Goal: Information Seeking & Learning: Check status

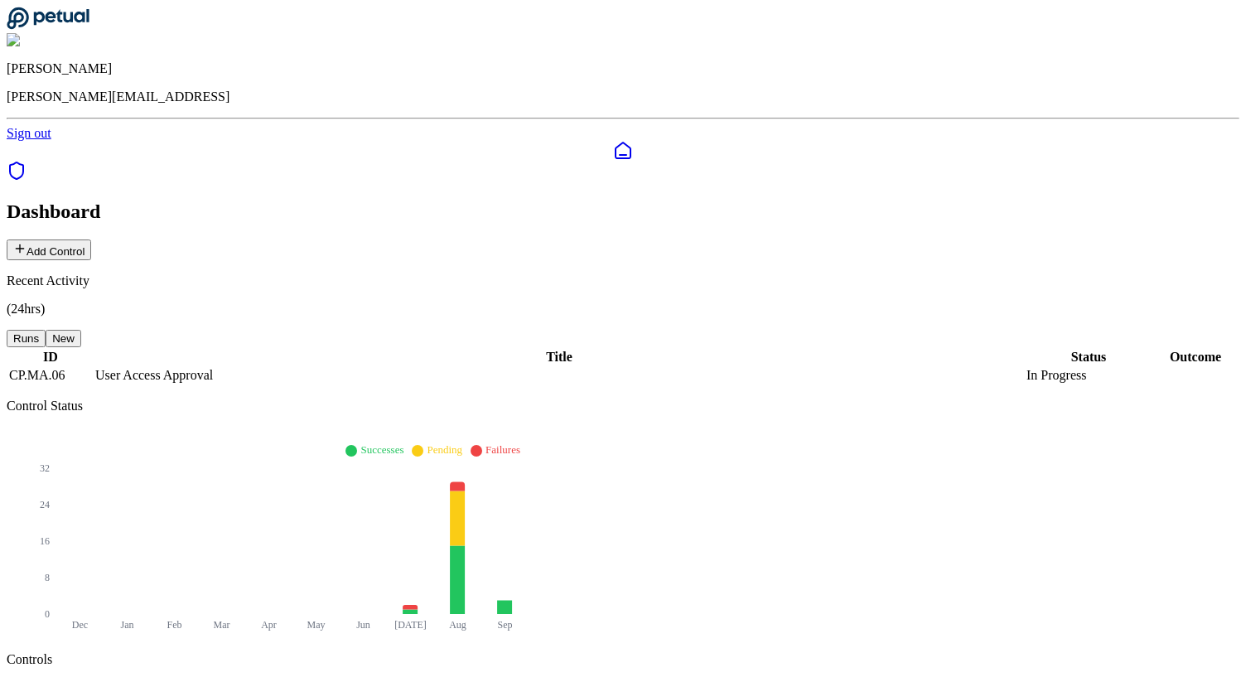
click at [81, 330] on button "New" at bounding box center [64, 338] width 36 height 17
click at [46, 330] on button "Runs" at bounding box center [26, 338] width 39 height 17
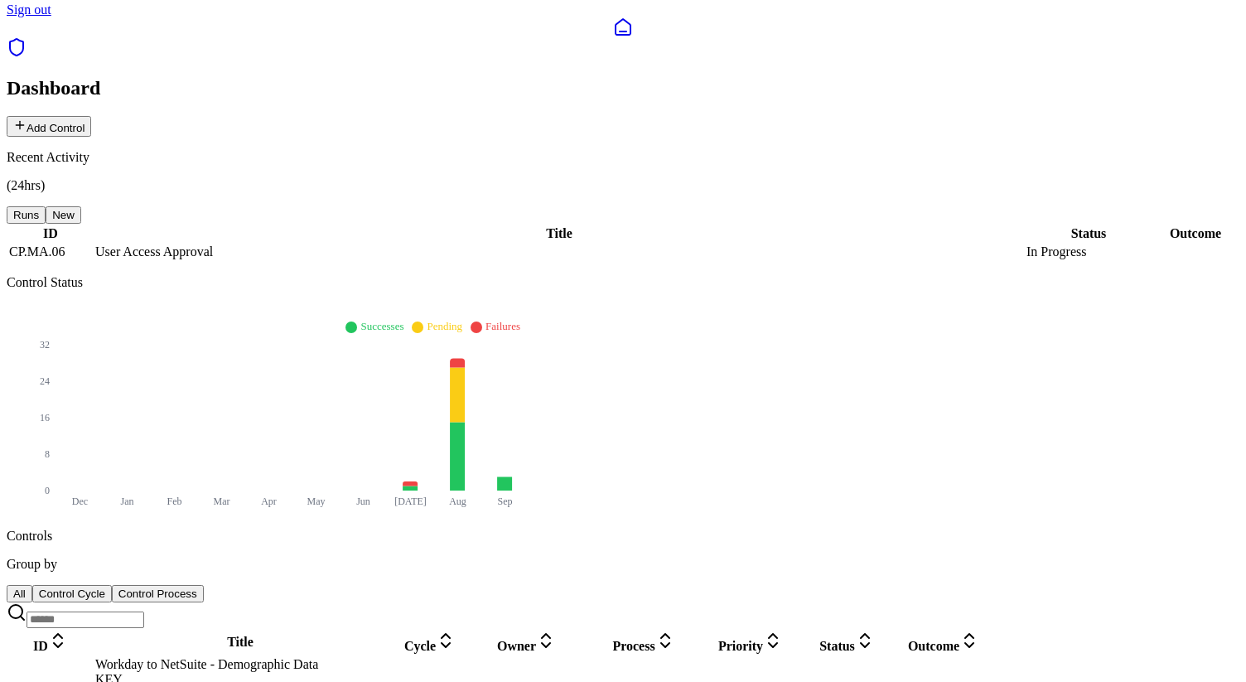
scroll to position [128, 0]
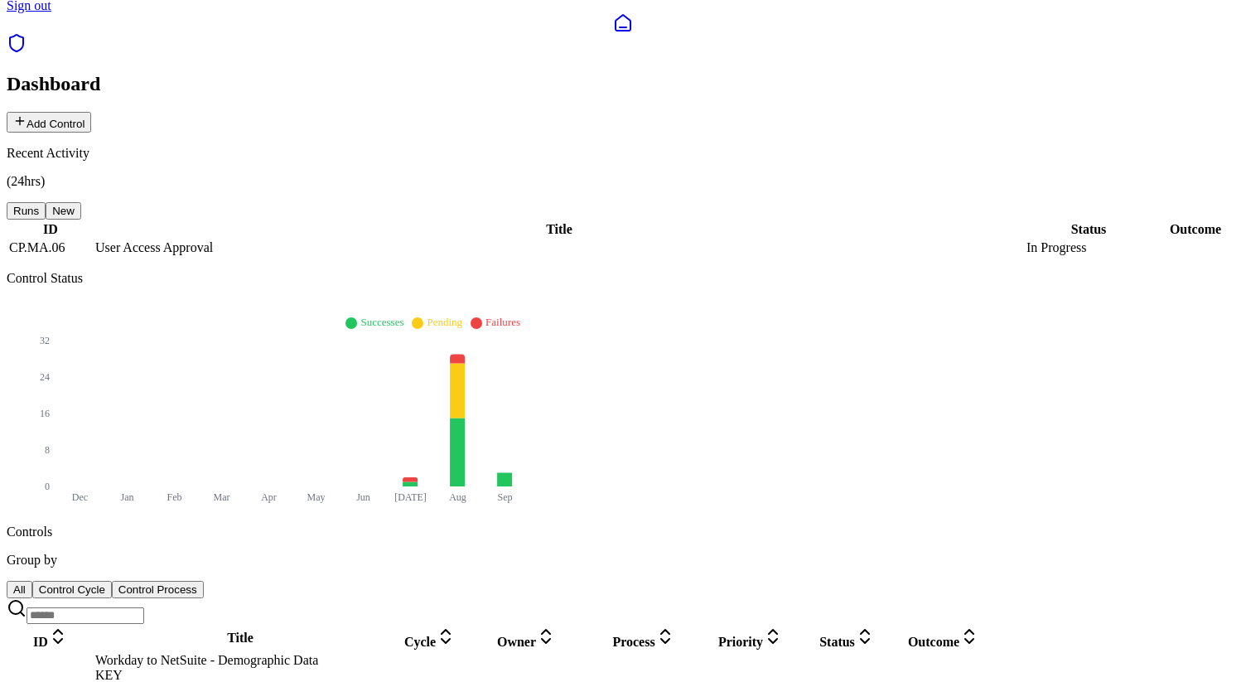
click at [112, 581] on button "Control Cycle" at bounding box center [72, 589] width 80 height 17
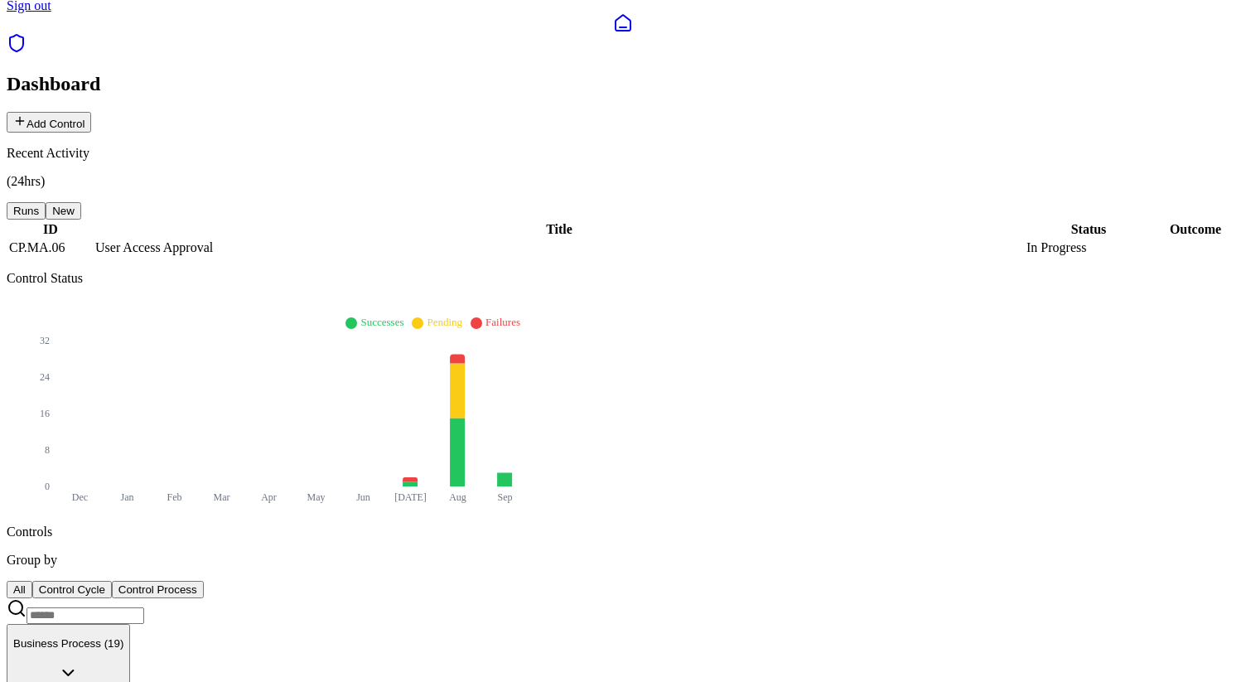
click at [204, 581] on button "Control Process" at bounding box center [158, 589] width 92 height 17
click at [32, 581] on button "All" at bounding box center [20, 589] width 26 height 17
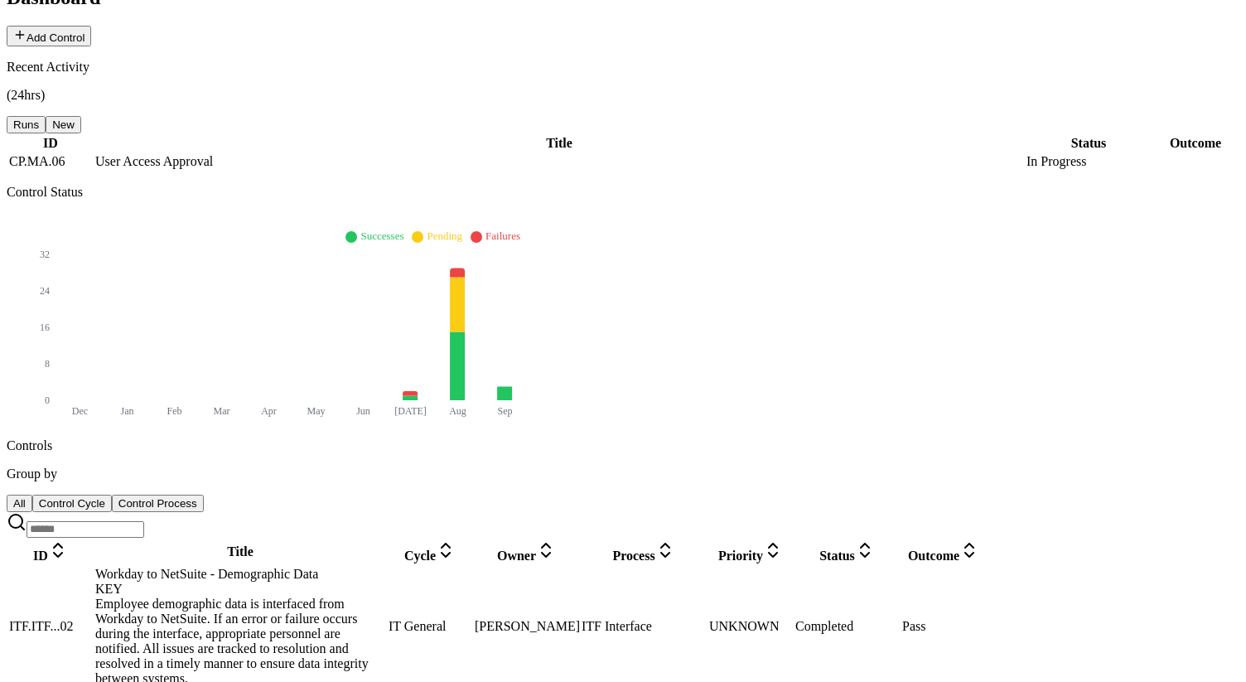
scroll to position [217, 0]
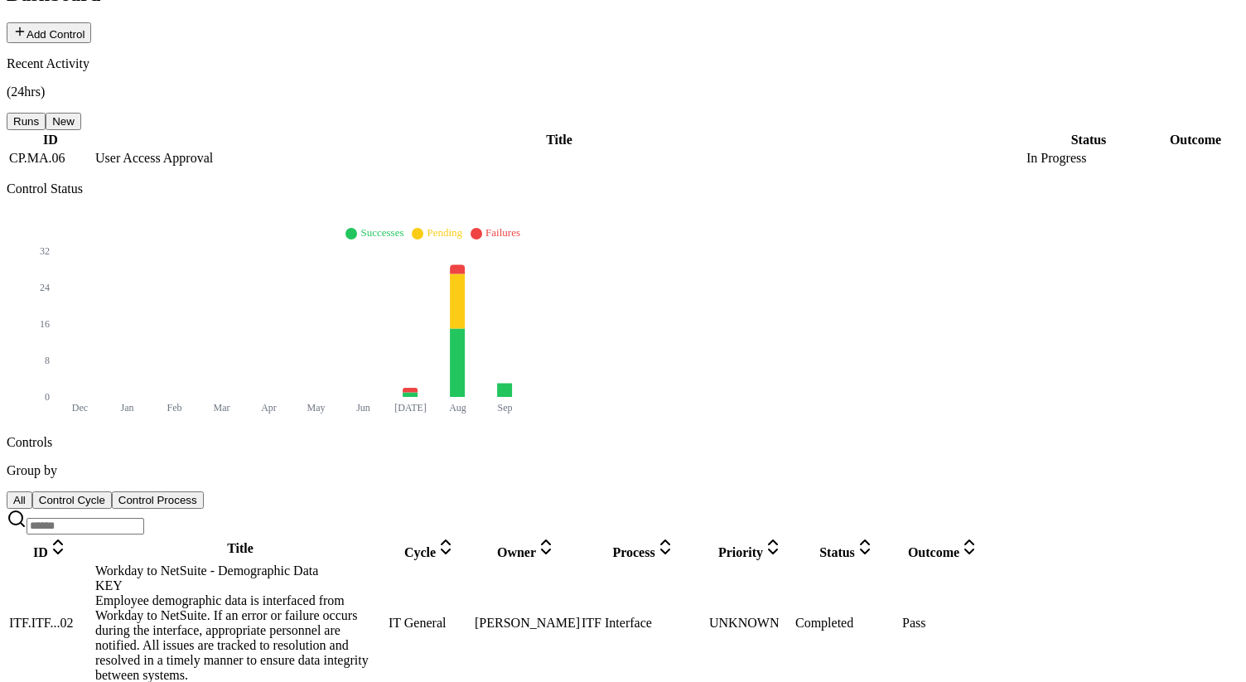
click at [899, 537] on div "Status" at bounding box center [848, 548] width 104 height 23
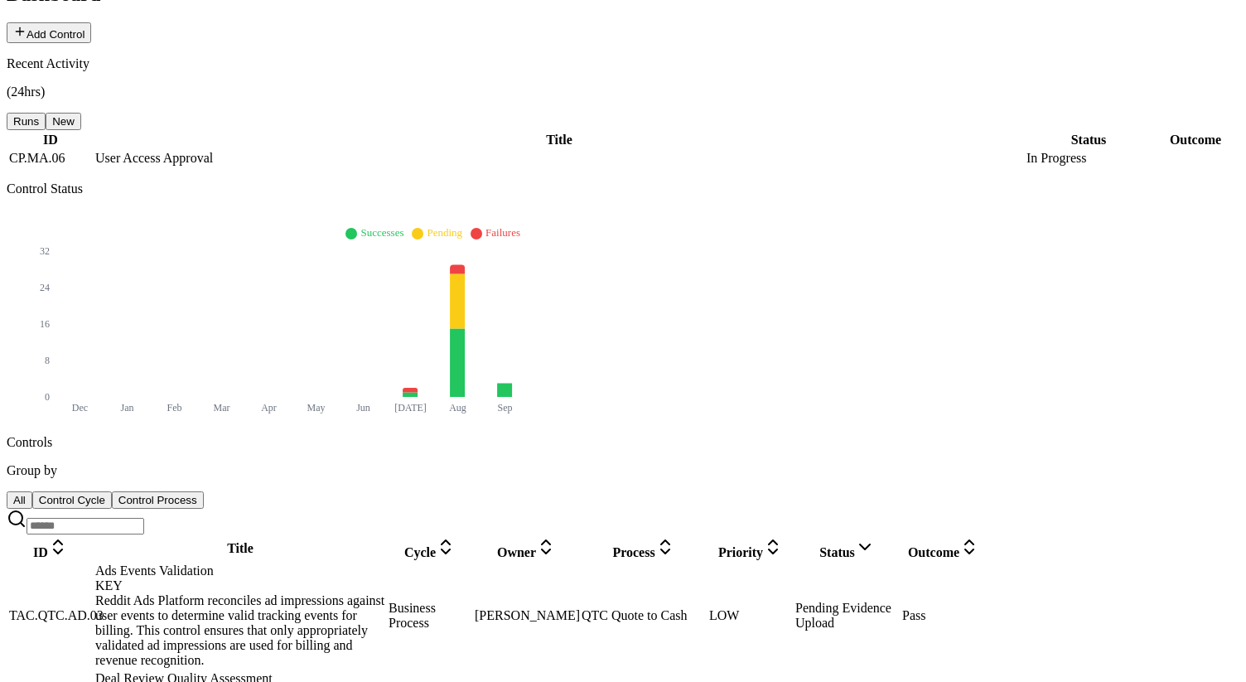
click at [899, 537] on div "Status" at bounding box center [848, 548] width 104 height 23
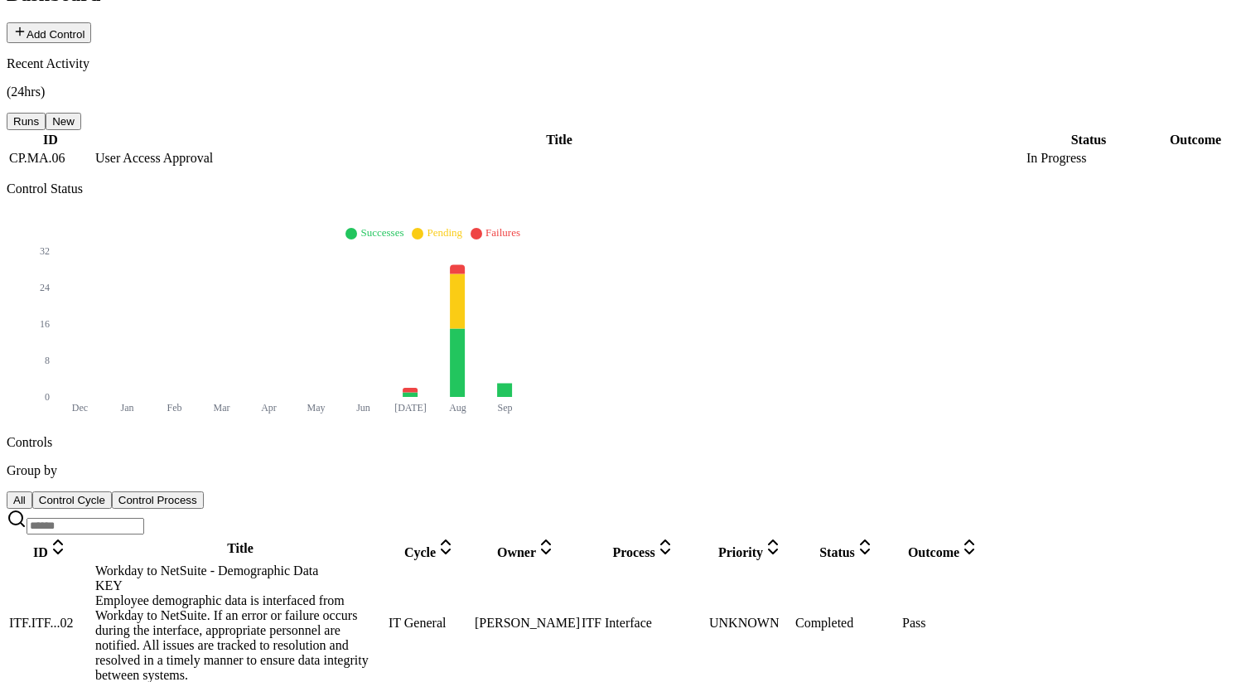
click at [792, 537] on div "Priority" at bounding box center [750, 548] width 83 height 23
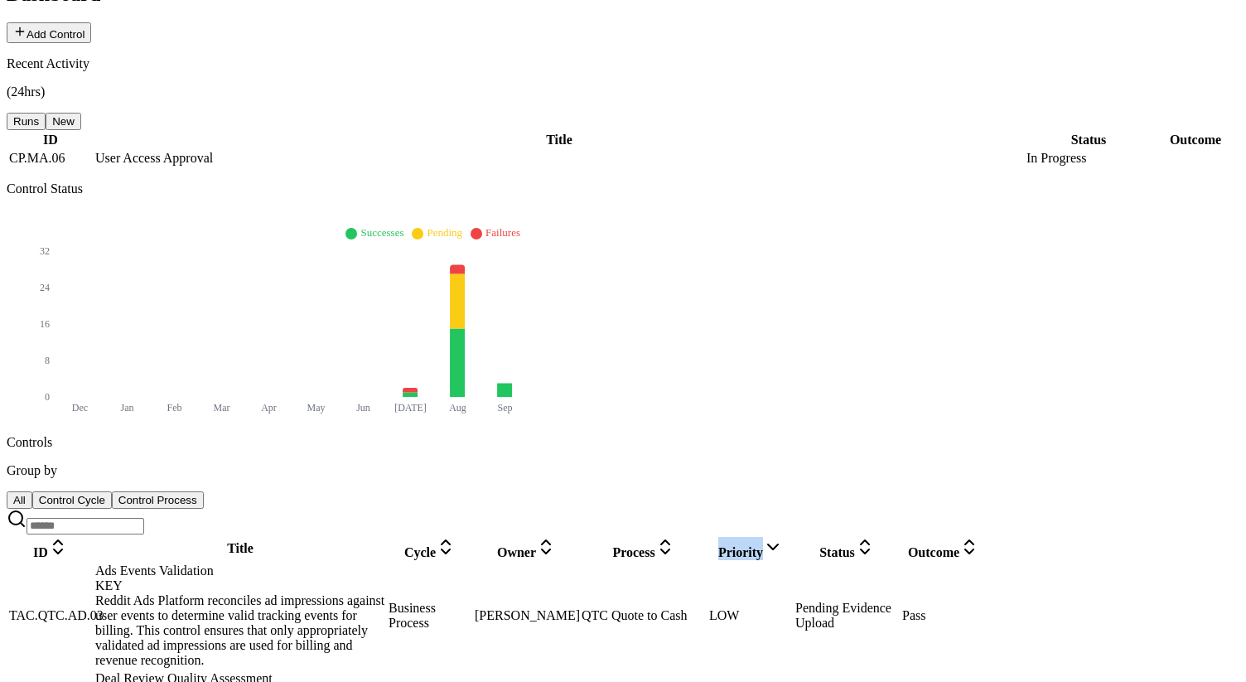
click at [792, 537] on div "Priority" at bounding box center [750, 548] width 83 height 23
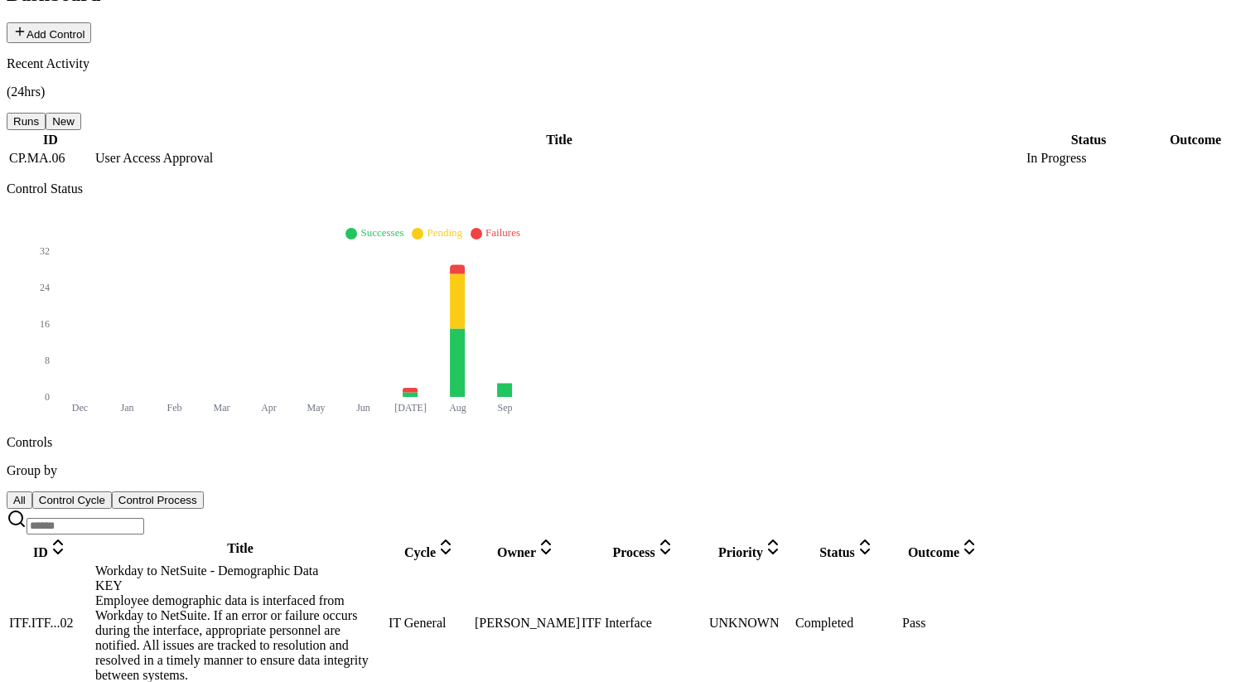
click at [960, 545] on span "Outcome" at bounding box center [933, 552] width 51 height 14
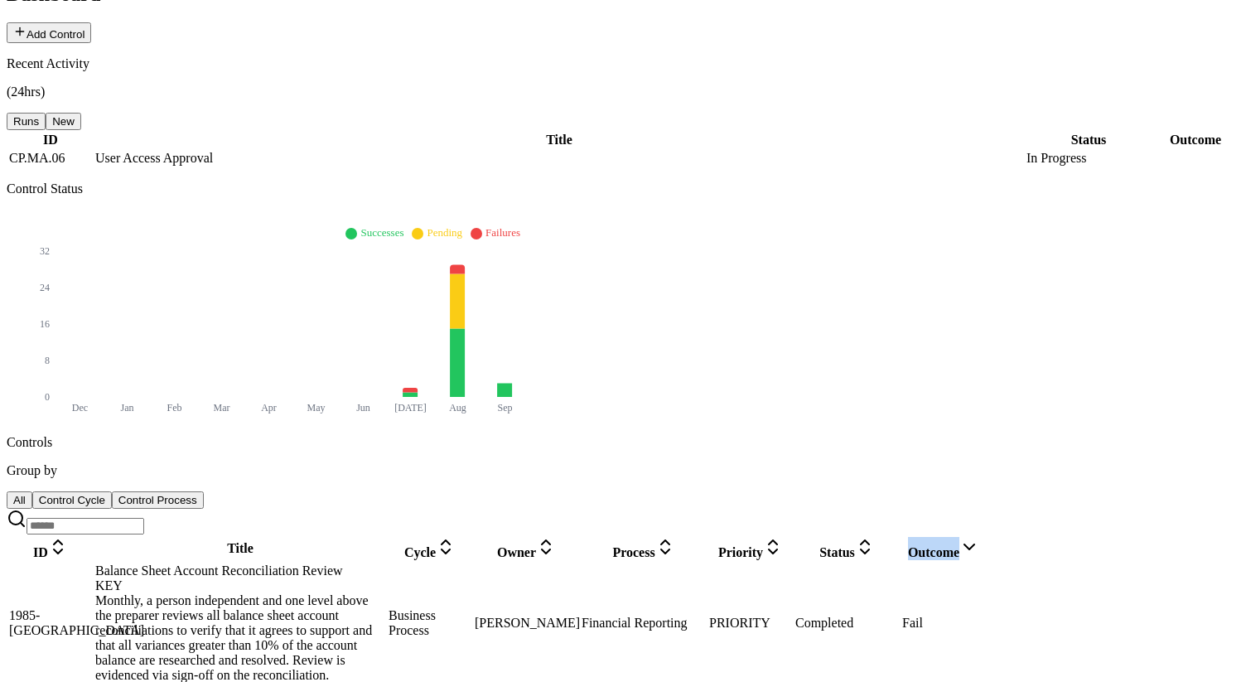
click at [960, 545] on span "Outcome" at bounding box center [933, 552] width 51 height 14
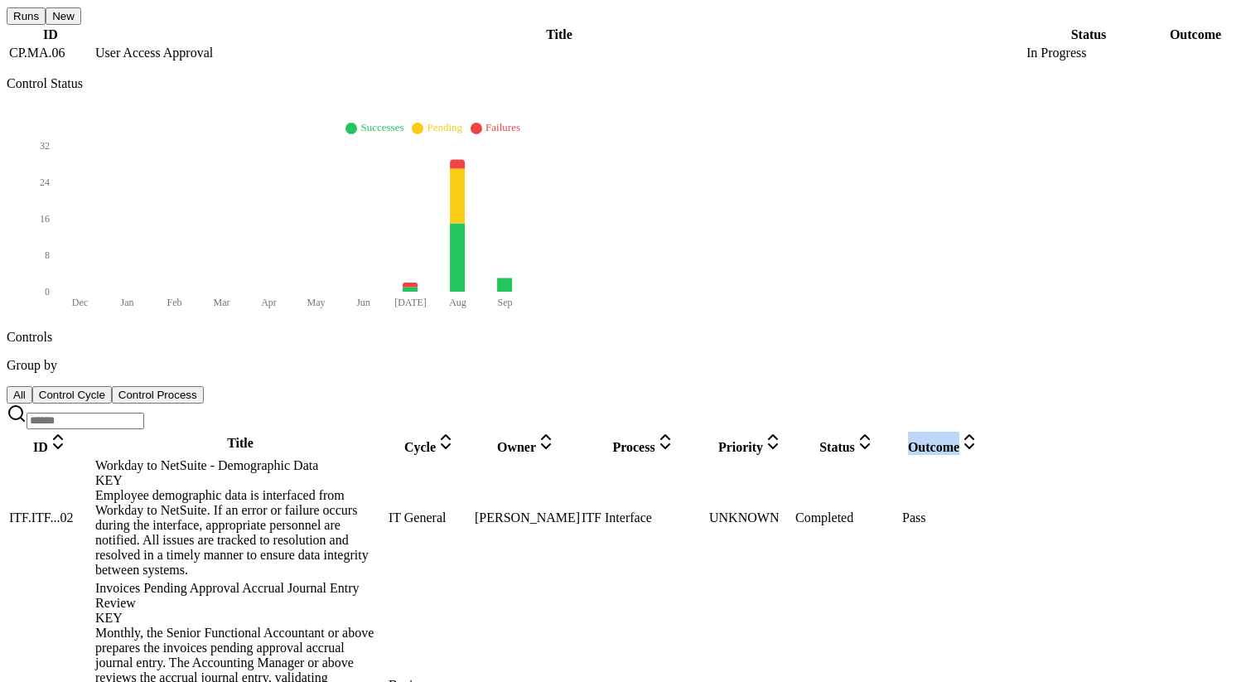
scroll to position [317, 0]
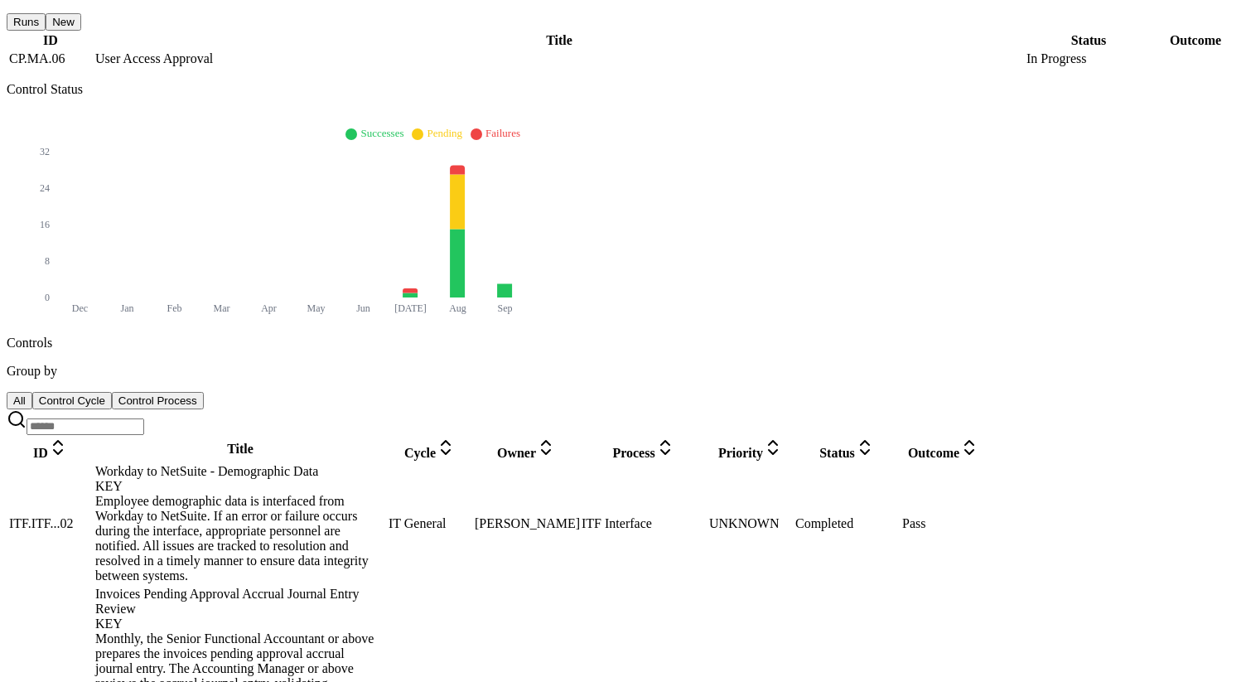
click at [385, 494] on div "Employee demographic data is interfaced from Workday to NetSuite. If an error o…" at bounding box center [240, 538] width 290 height 89
click at [578, 516] on div "Joanna Wheeler" at bounding box center [527, 523] width 104 height 15
click at [112, 392] on button "Control Cycle" at bounding box center [72, 400] width 80 height 17
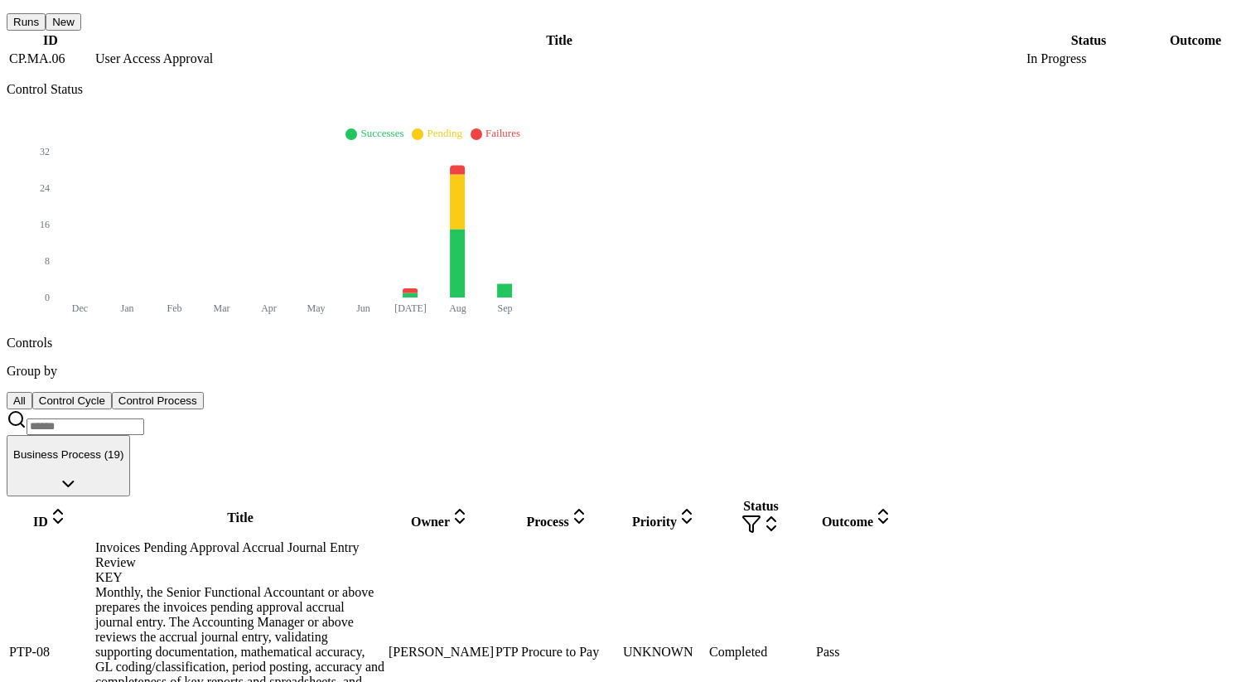
click at [32, 392] on button "All" at bounding box center [20, 400] width 26 height 17
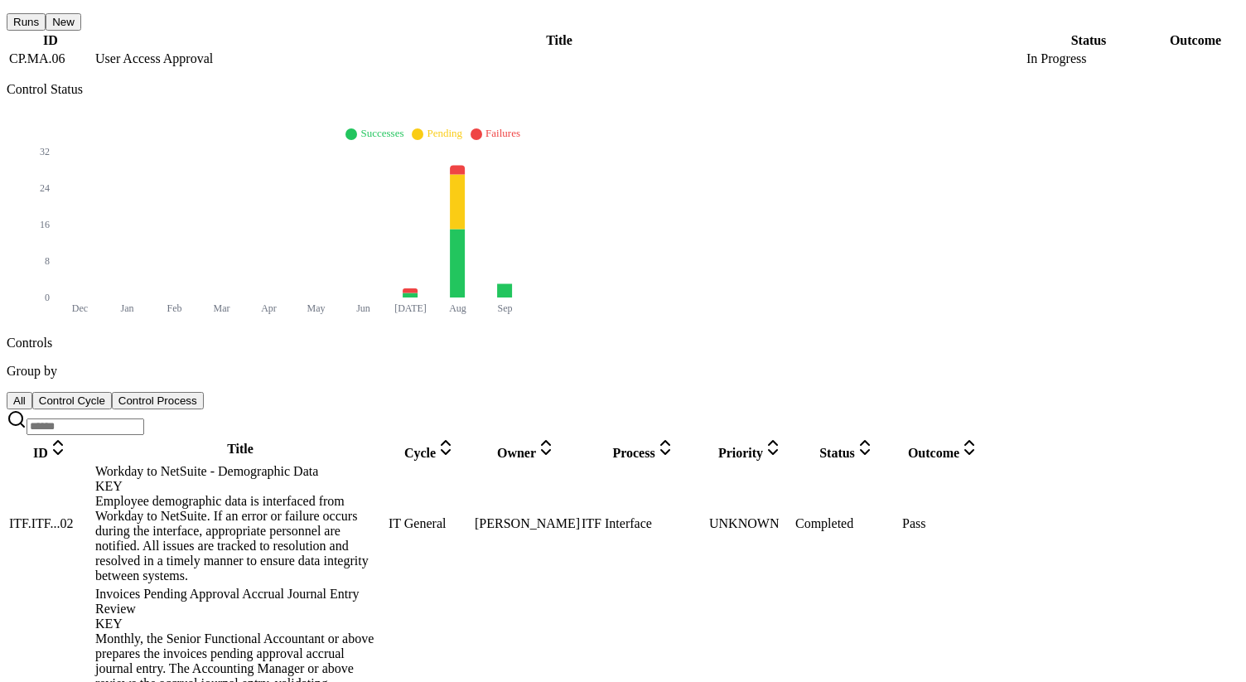
click at [385, 494] on div "Employee demographic data is interfaced from Workday to NetSuite. If an error o…" at bounding box center [240, 538] width 290 height 89
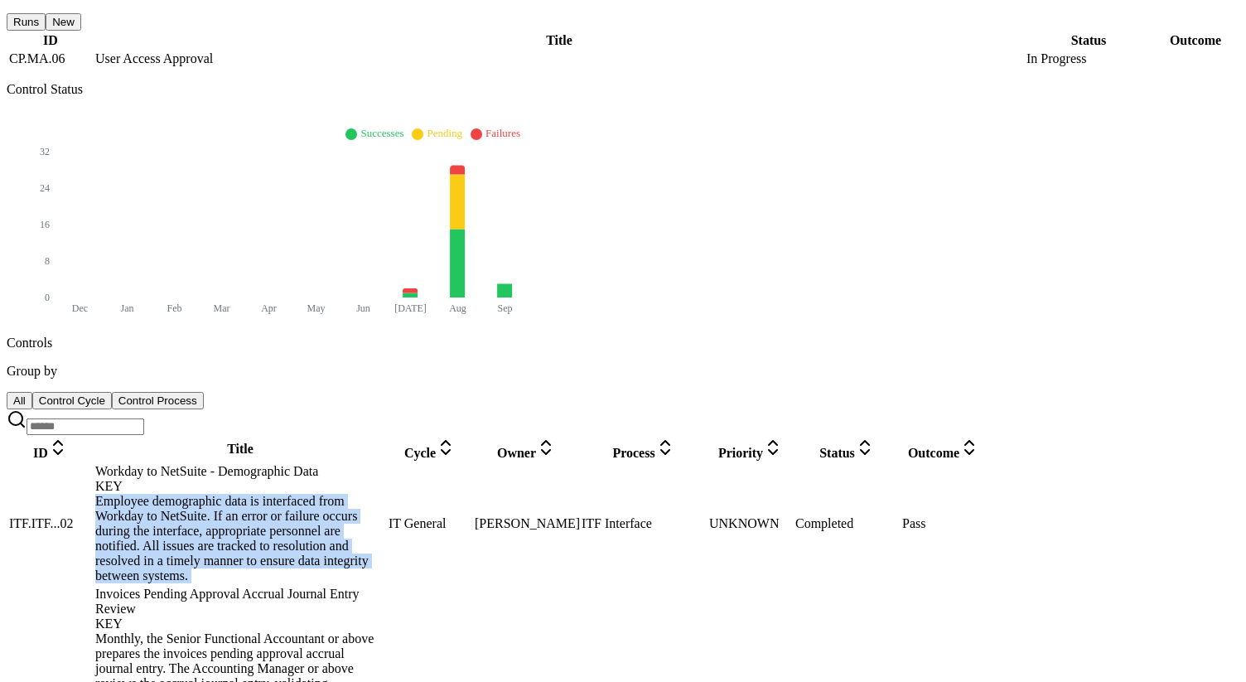
click at [385, 494] on div "Employee demographic data is interfaced from Workday to NetSuite. If an error o…" at bounding box center [240, 538] width 290 height 89
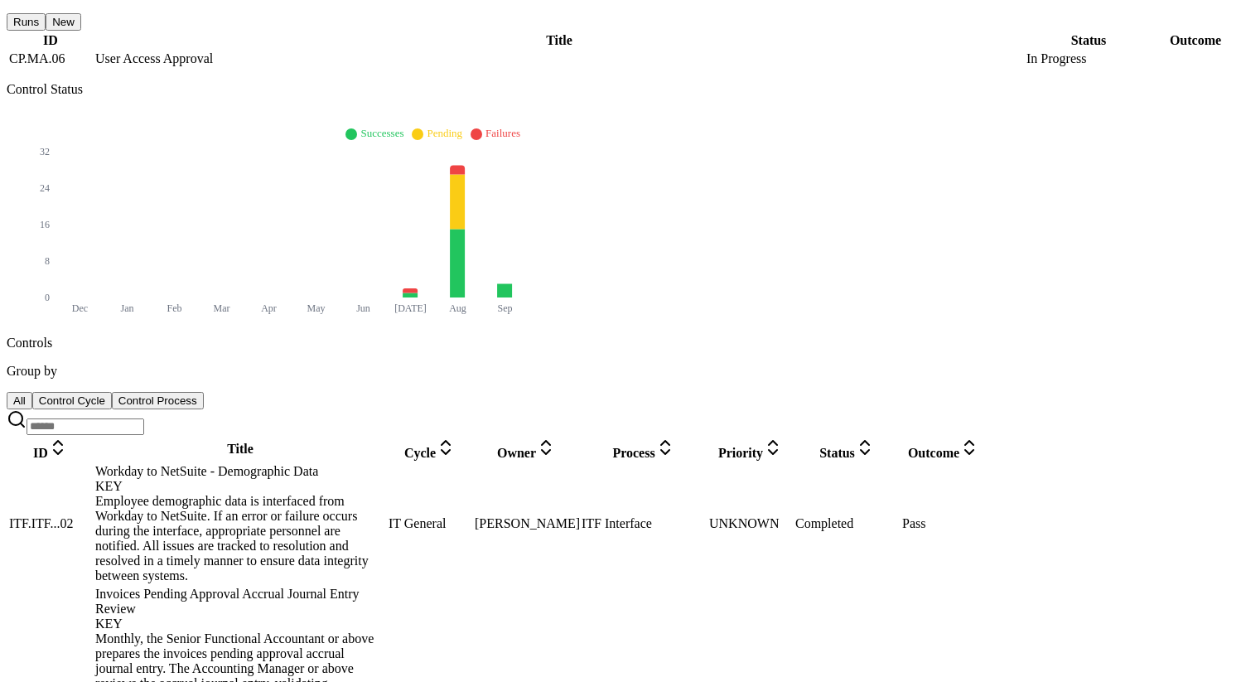
click at [278, 392] on div "All Control Cycle Control Process" at bounding box center [623, 400] width 1233 height 17
click at [112, 392] on button "Control Cycle" at bounding box center [72, 400] width 80 height 17
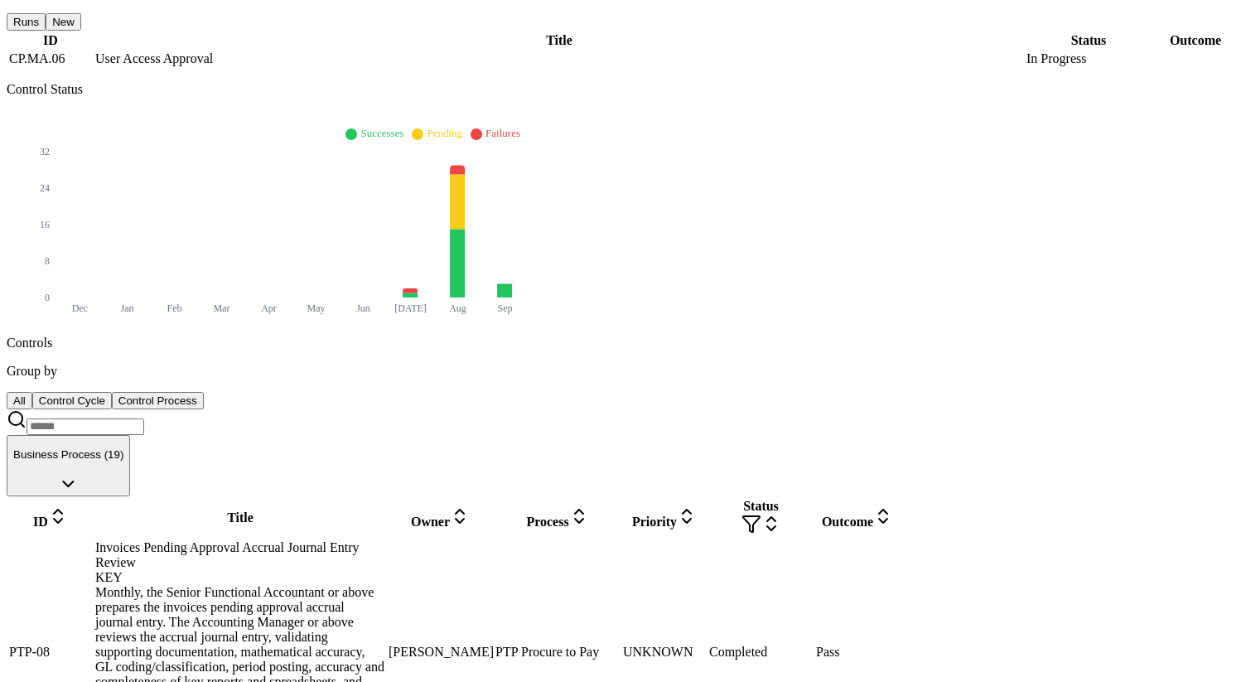
click at [336, 540] on div "Invoices Pending Approval Accrual Journal Entry Review KEY Monthly, the Senior …" at bounding box center [240, 652] width 290 height 224
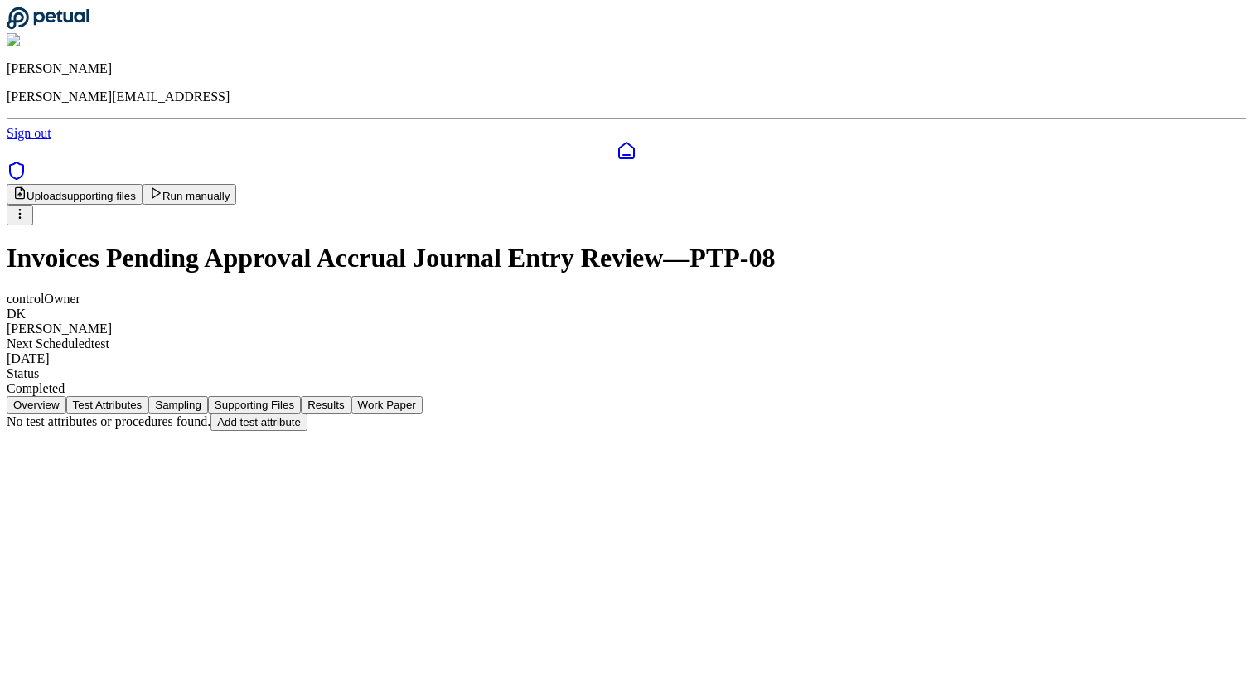
click at [149, 396] on button "Test Attributes" at bounding box center [107, 404] width 83 height 17
click at [208, 396] on button "Sampling" at bounding box center [178, 404] width 60 height 17
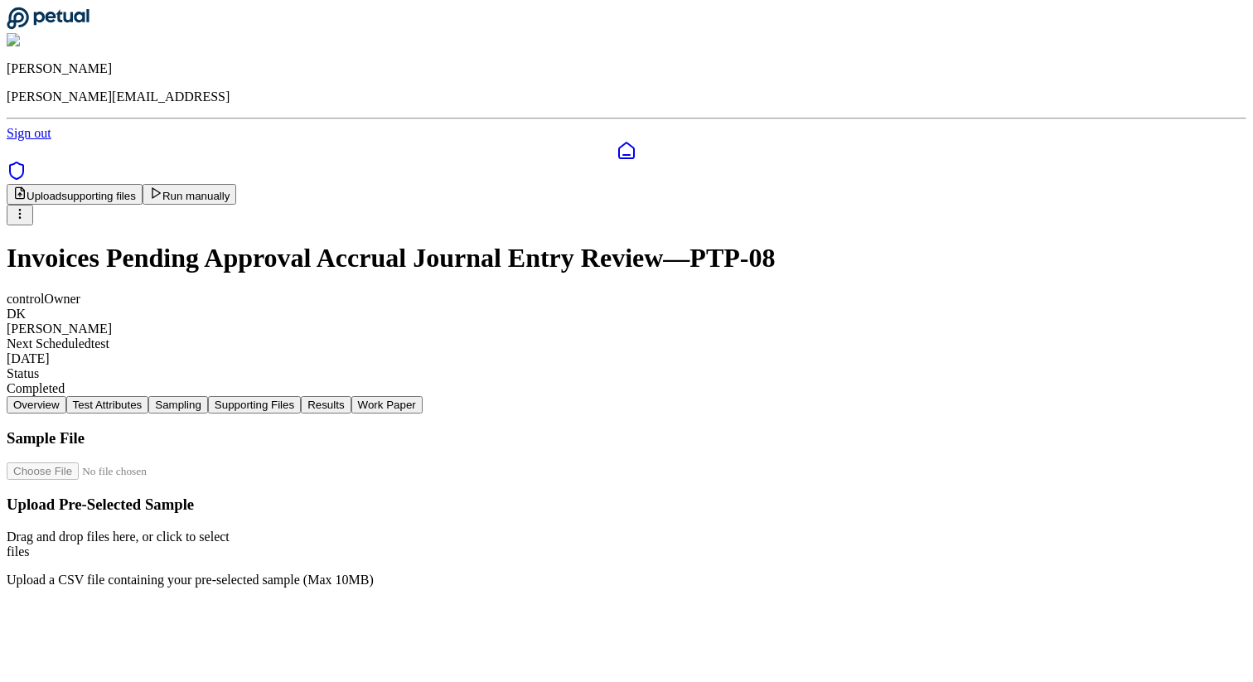
click at [74, 30] on icon at bounding box center [48, 18] width 83 height 23
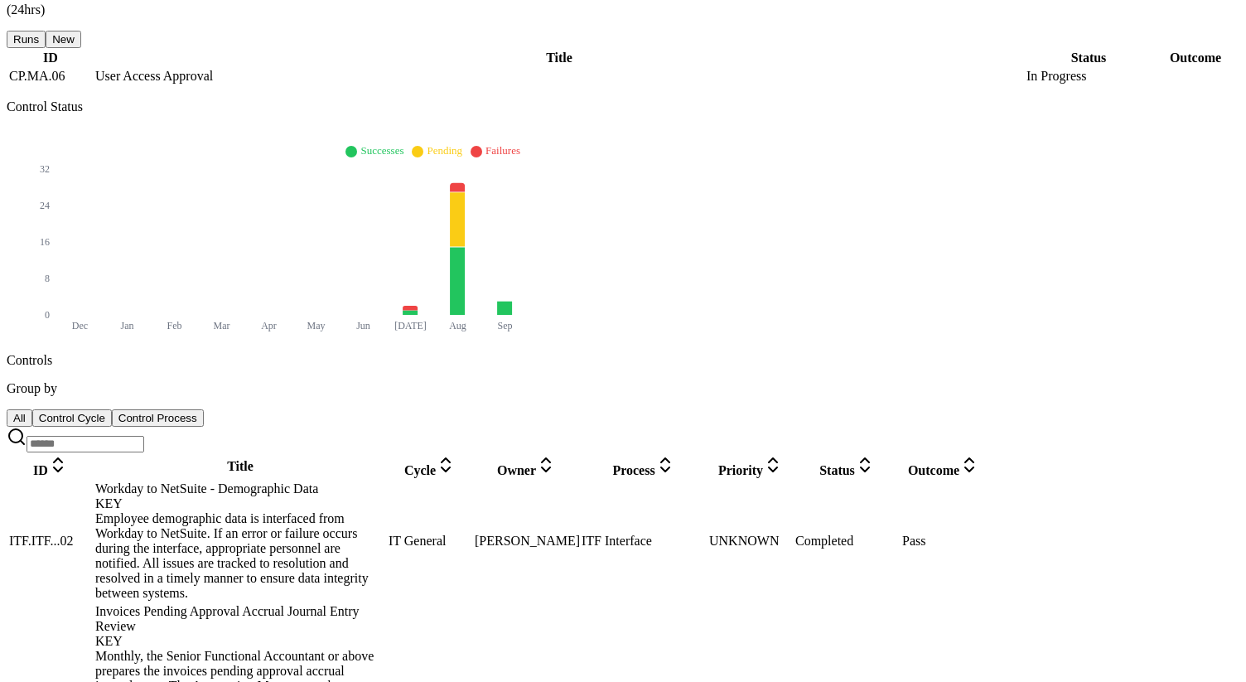
scroll to position [430, 0]
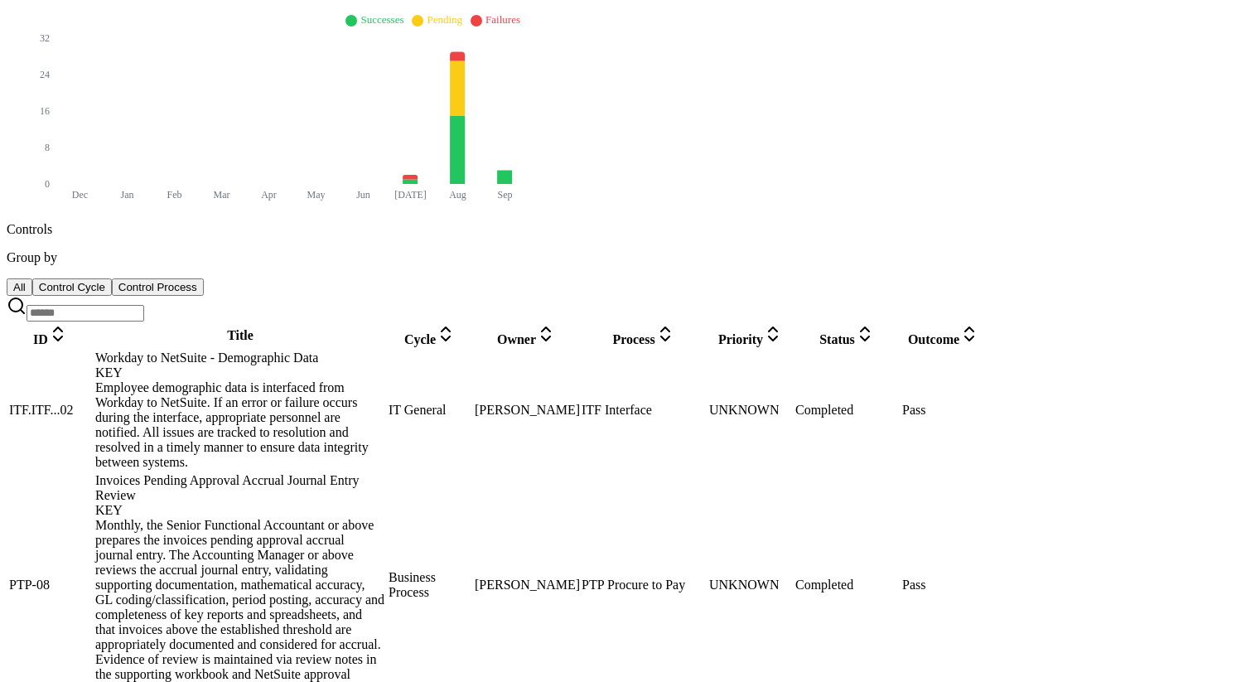
click at [385, 473] on div "Invoices Pending Approval Accrual Journal Entry Review KEY" at bounding box center [240, 495] width 290 height 45
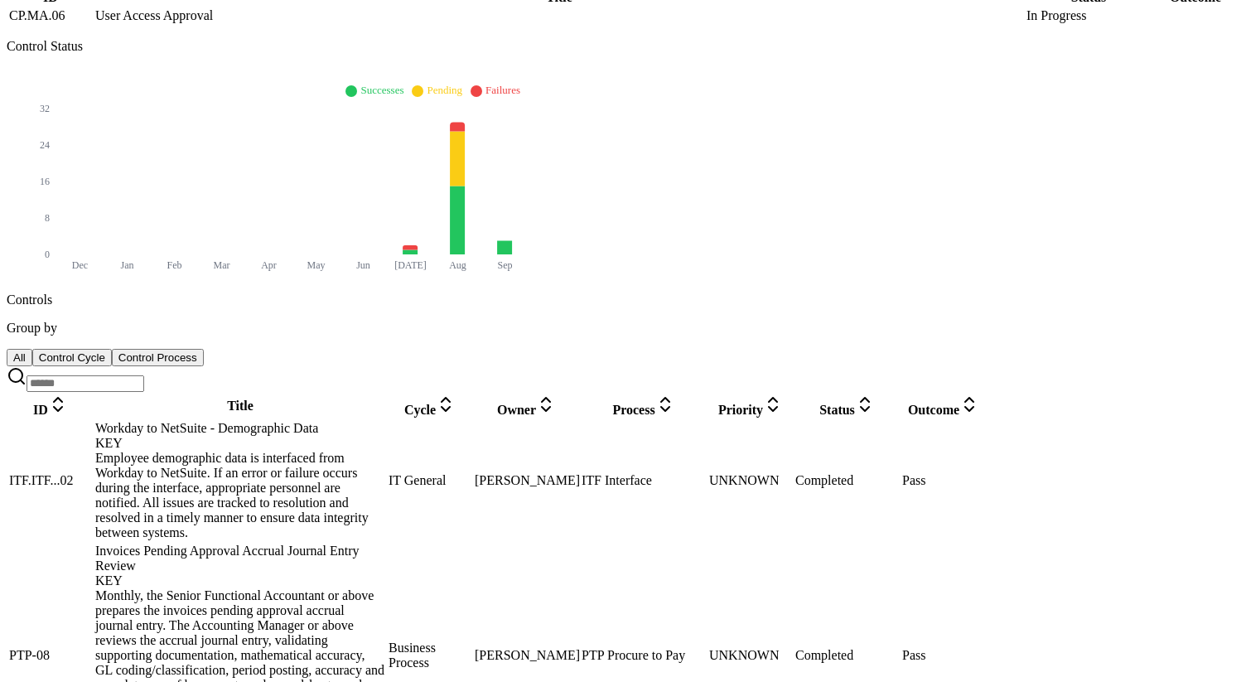
scroll to position [342, 0]
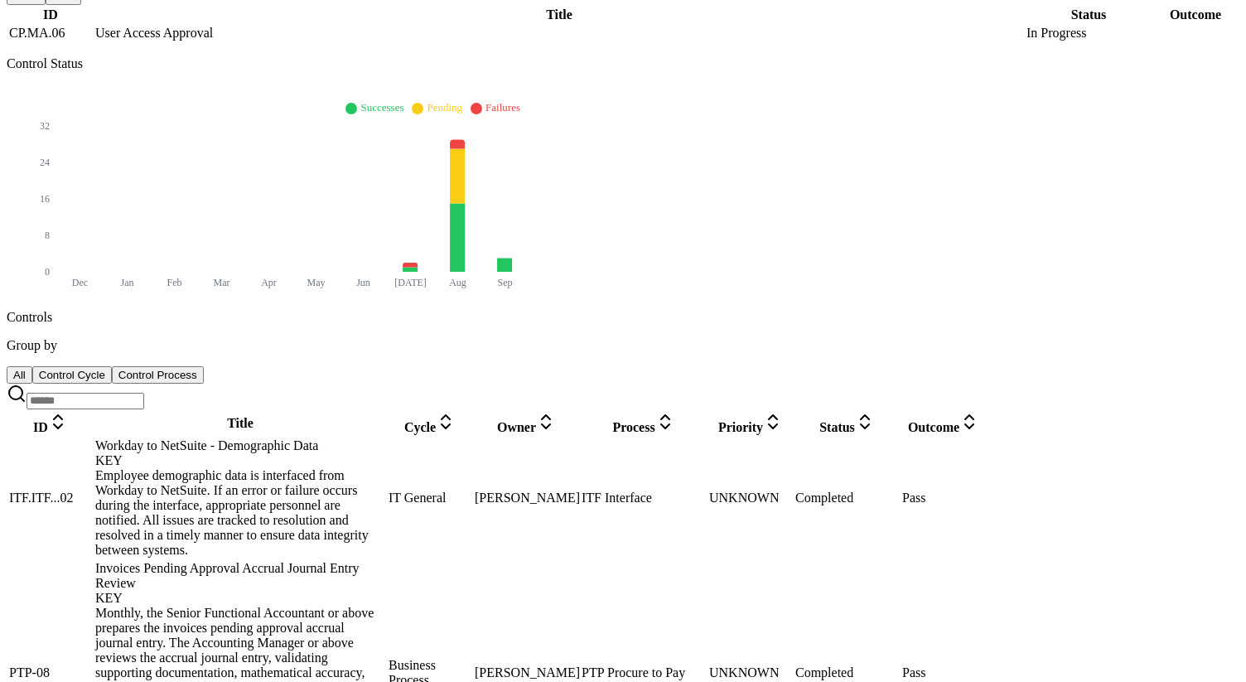
click at [204, 366] on button "Control Process" at bounding box center [158, 374] width 92 height 17
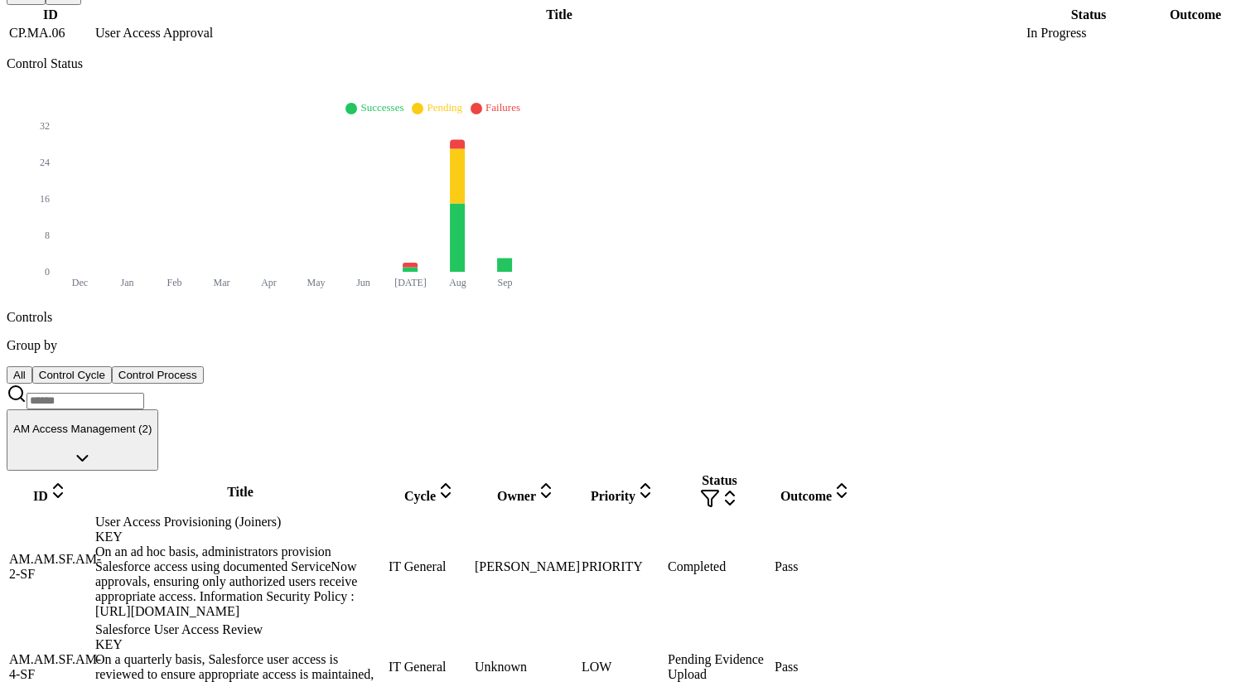
click at [355, 622] on div "Salesforce User Access Review KEY" at bounding box center [240, 637] width 290 height 30
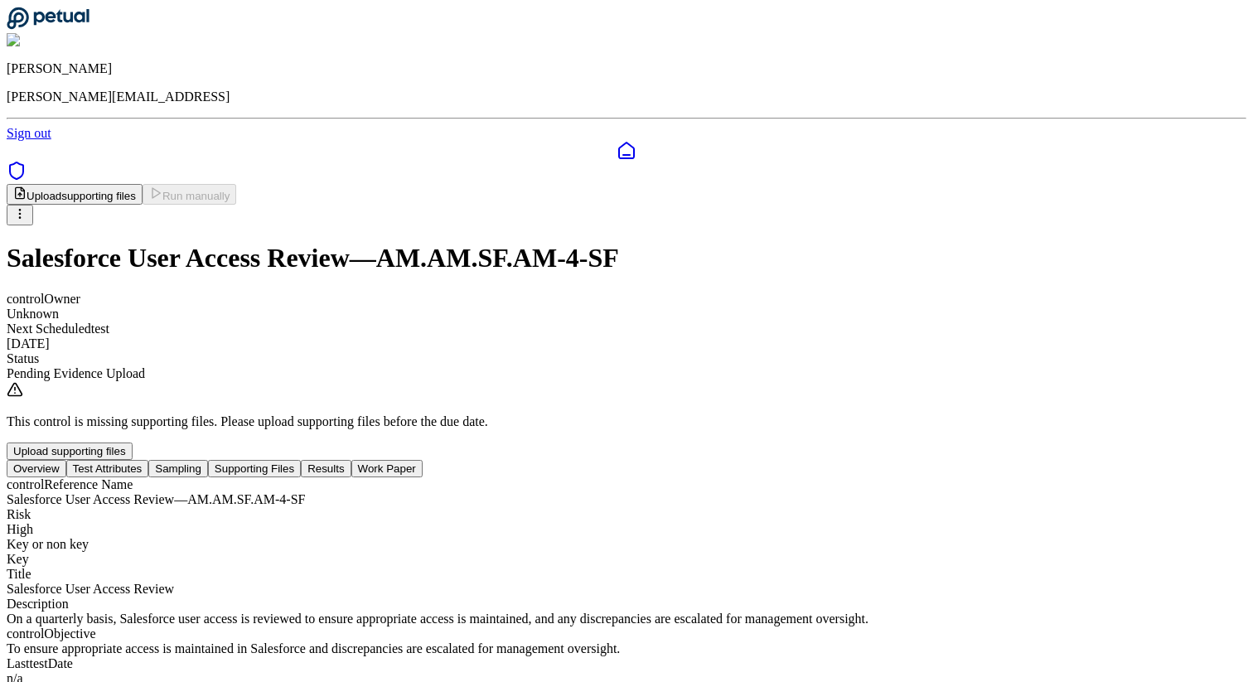
click at [149, 460] on button "Test Attributes" at bounding box center [107, 468] width 83 height 17
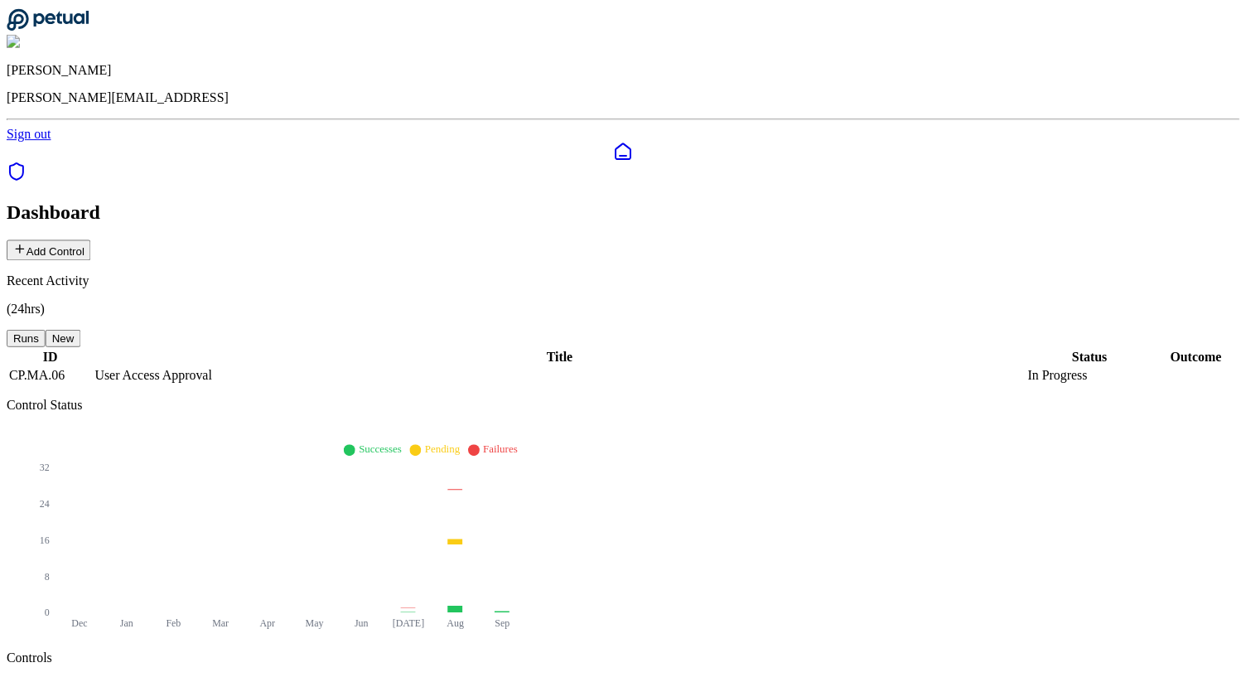
scroll to position [342, 0]
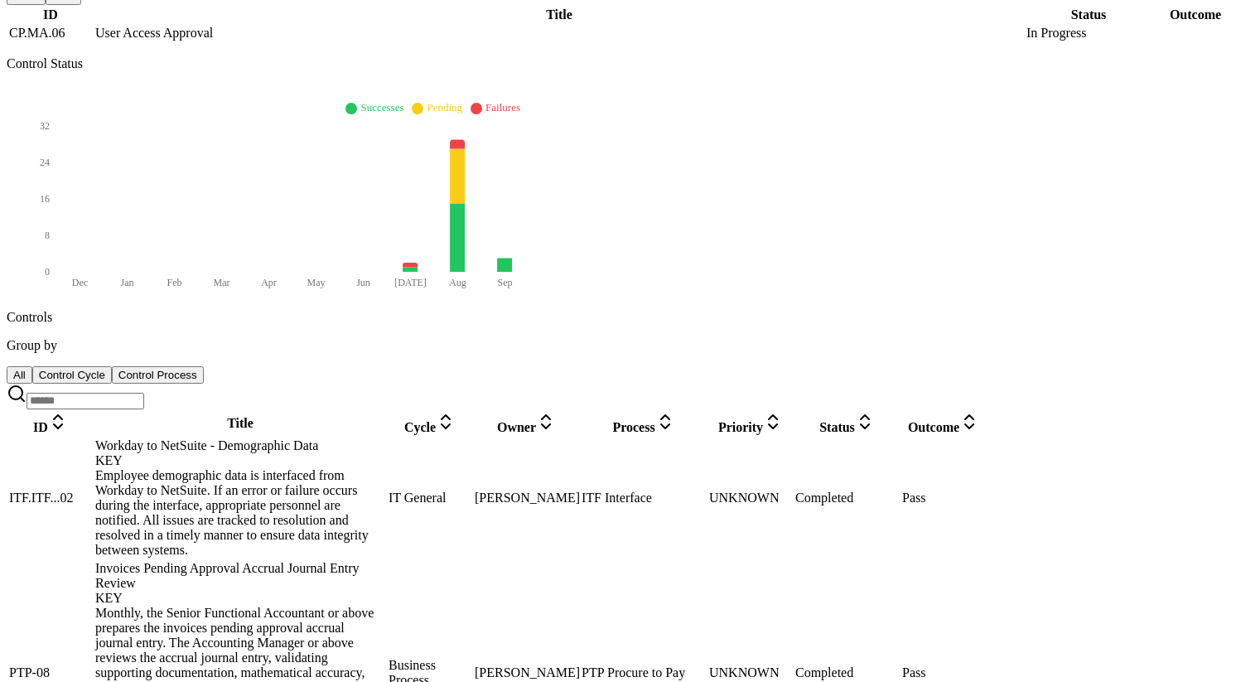
click at [204, 366] on button "Control Process" at bounding box center [158, 374] width 92 height 17
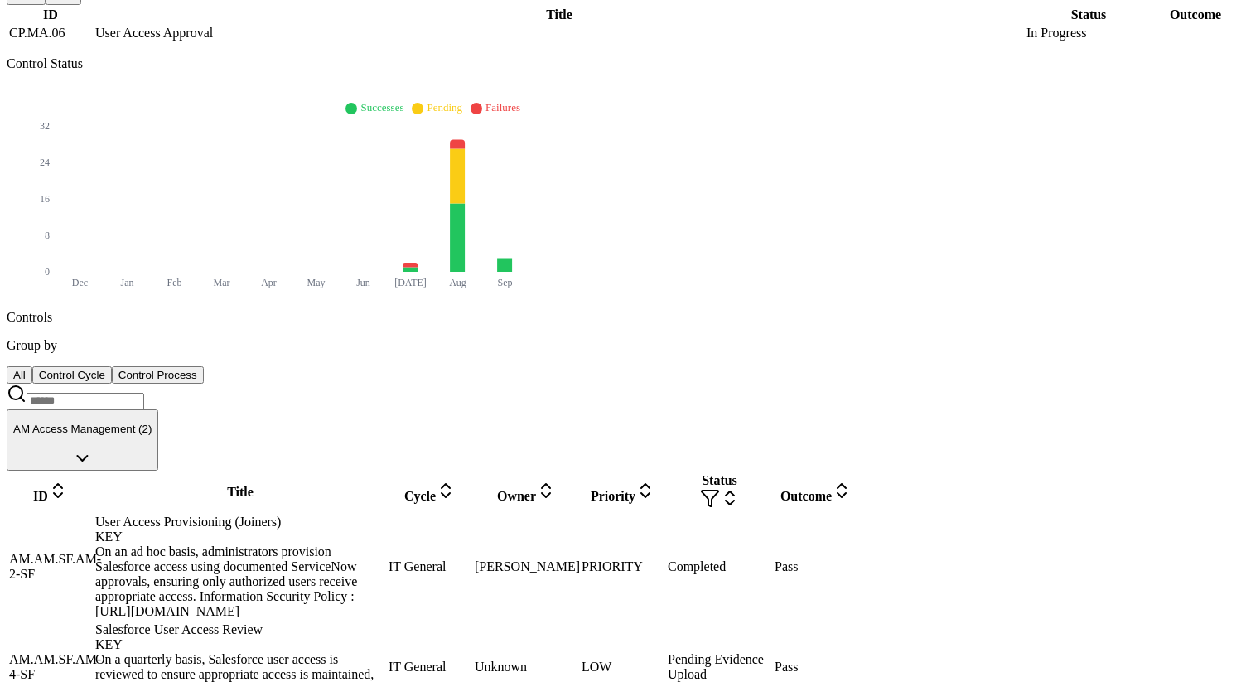
click at [335, 515] on div "User Access Provisioning (Joiners) KEY" at bounding box center [240, 530] width 290 height 30
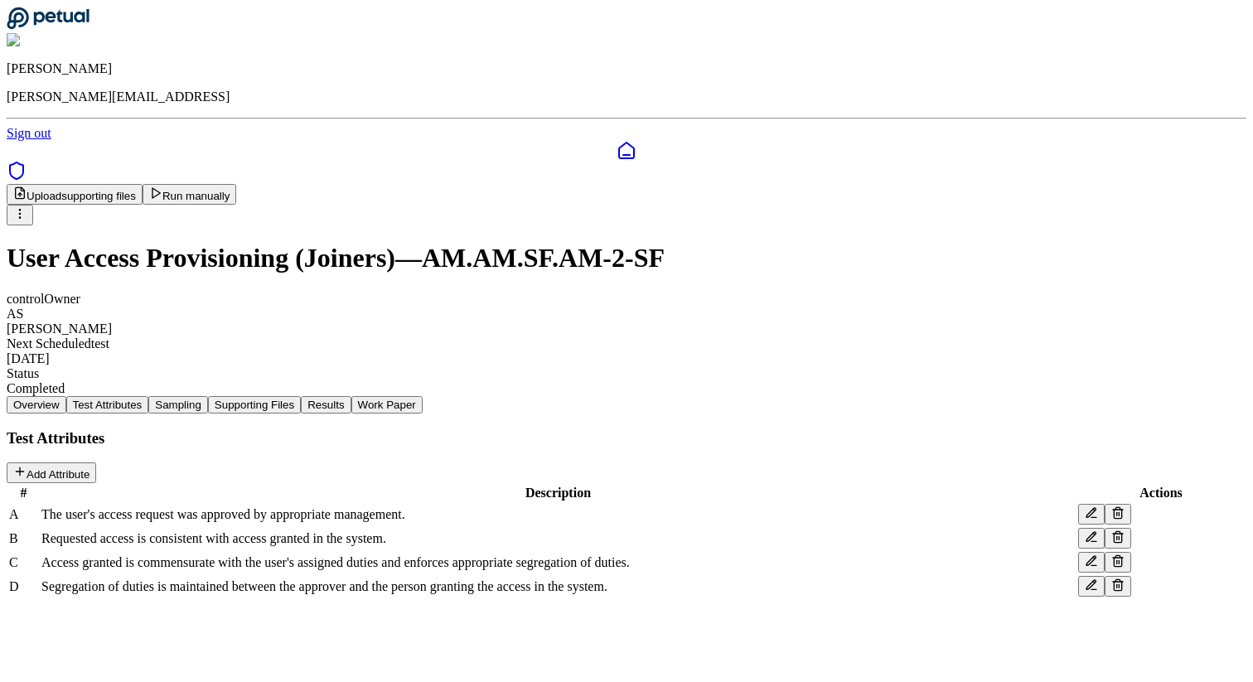
click at [149, 396] on button "Test Attributes" at bounding box center [107, 404] width 83 height 17
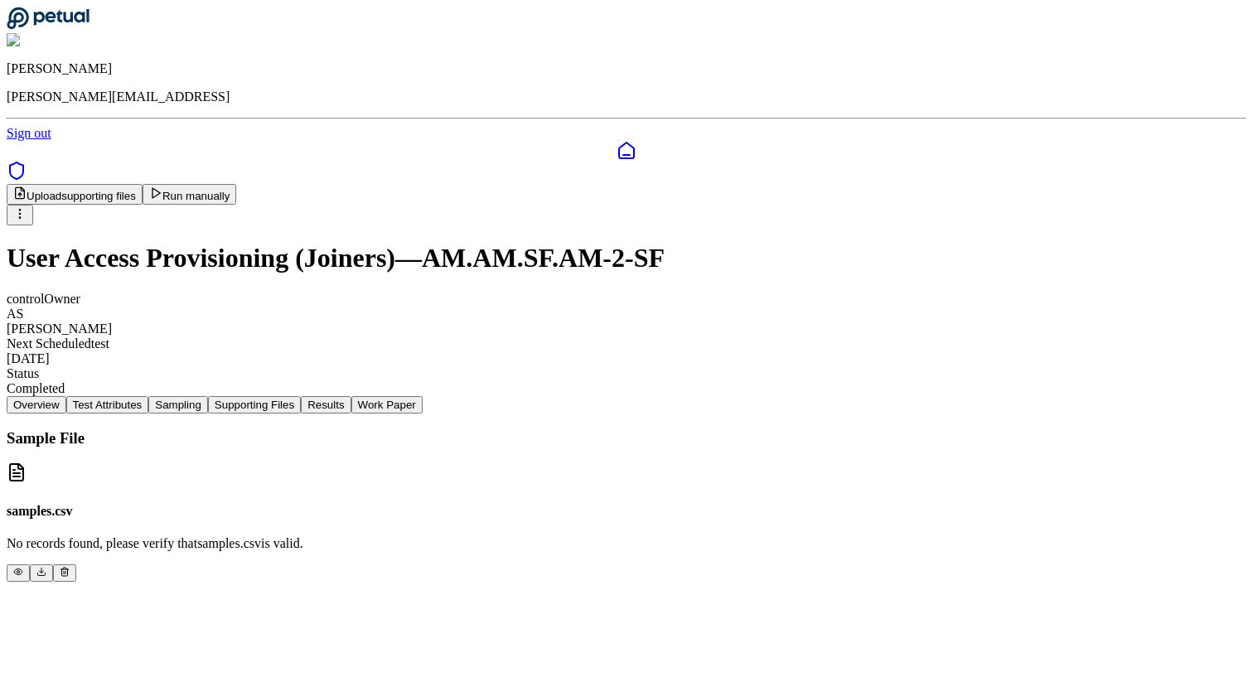
click at [208, 396] on button "Sampling" at bounding box center [178, 404] width 60 height 17
click at [149, 396] on button "Test Attributes" at bounding box center [107, 404] width 83 height 17
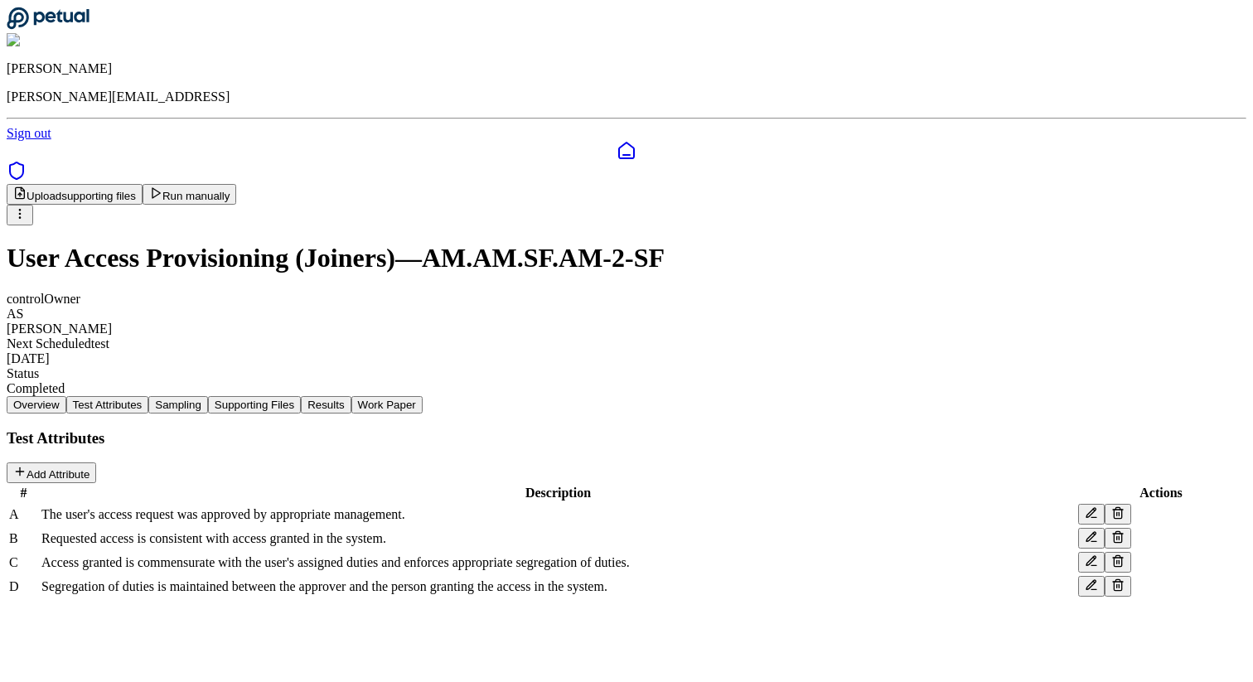
click at [208, 396] on button "Sampling" at bounding box center [178, 404] width 60 height 17
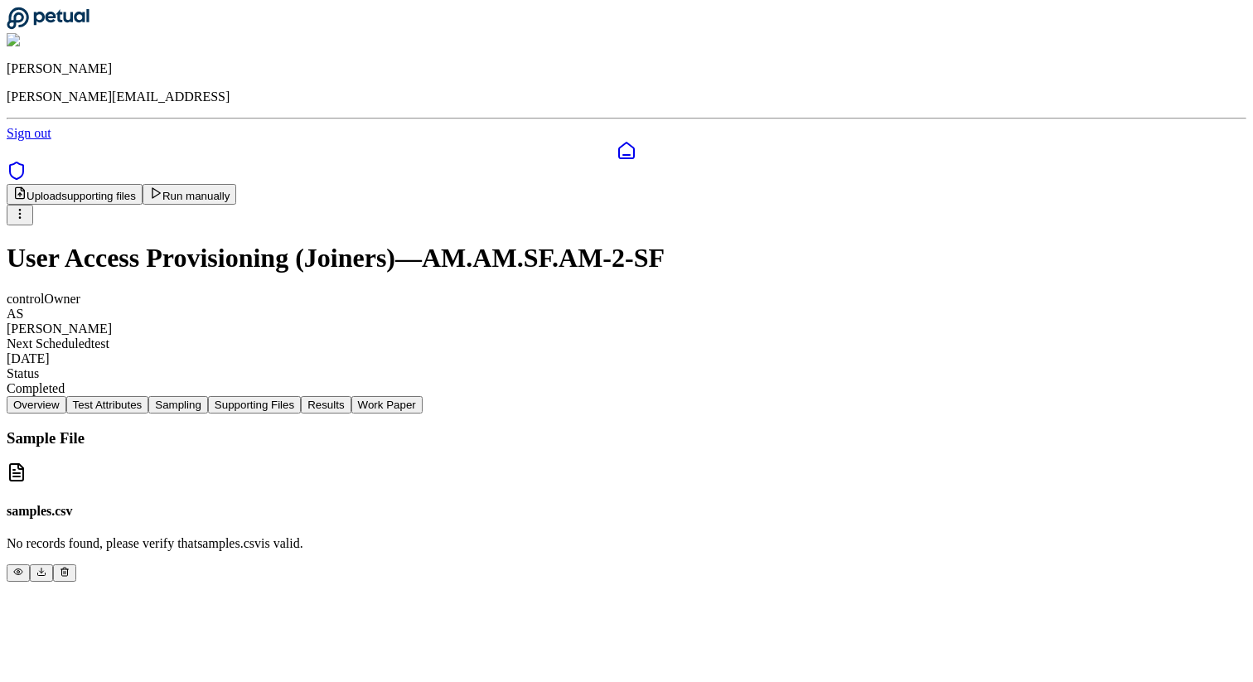
click at [301, 396] on button "Supporting Files" at bounding box center [254, 404] width 93 height 17
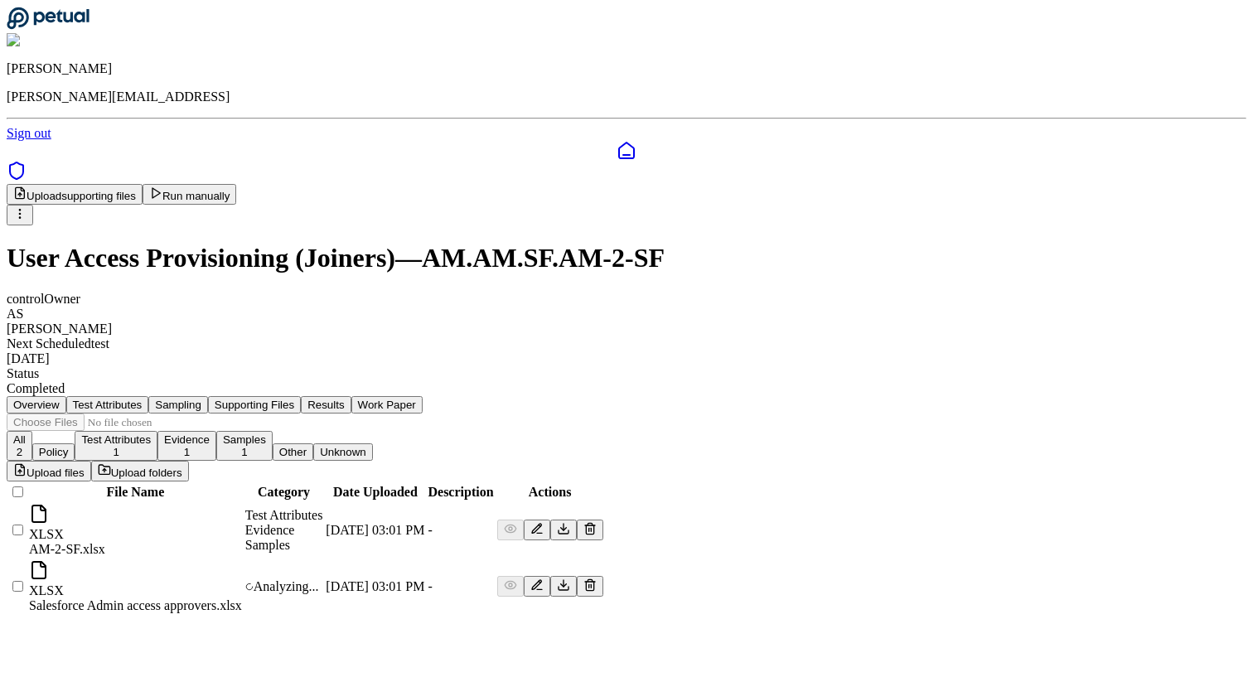
click at [351, 396] on button "Results" at bounding box center [326, 404] width 50 height 17
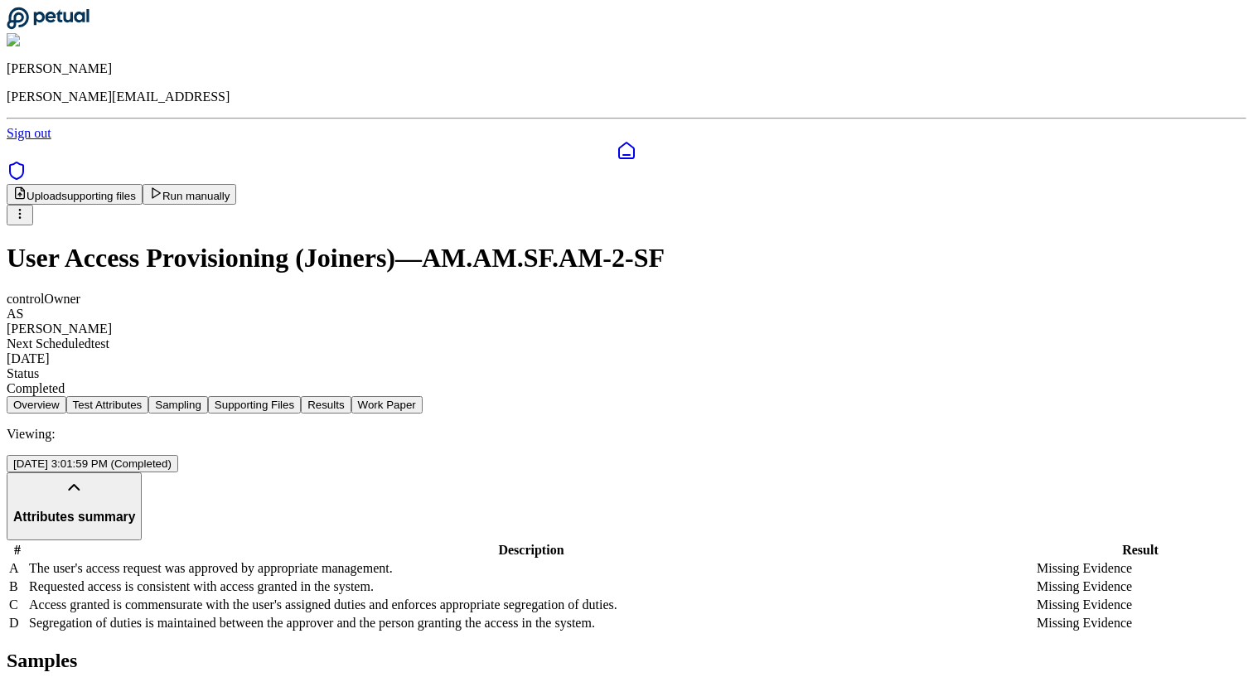
click at [149, 396] on button "Test Attributes" at bounding box center [107, 404] width 83 height 17
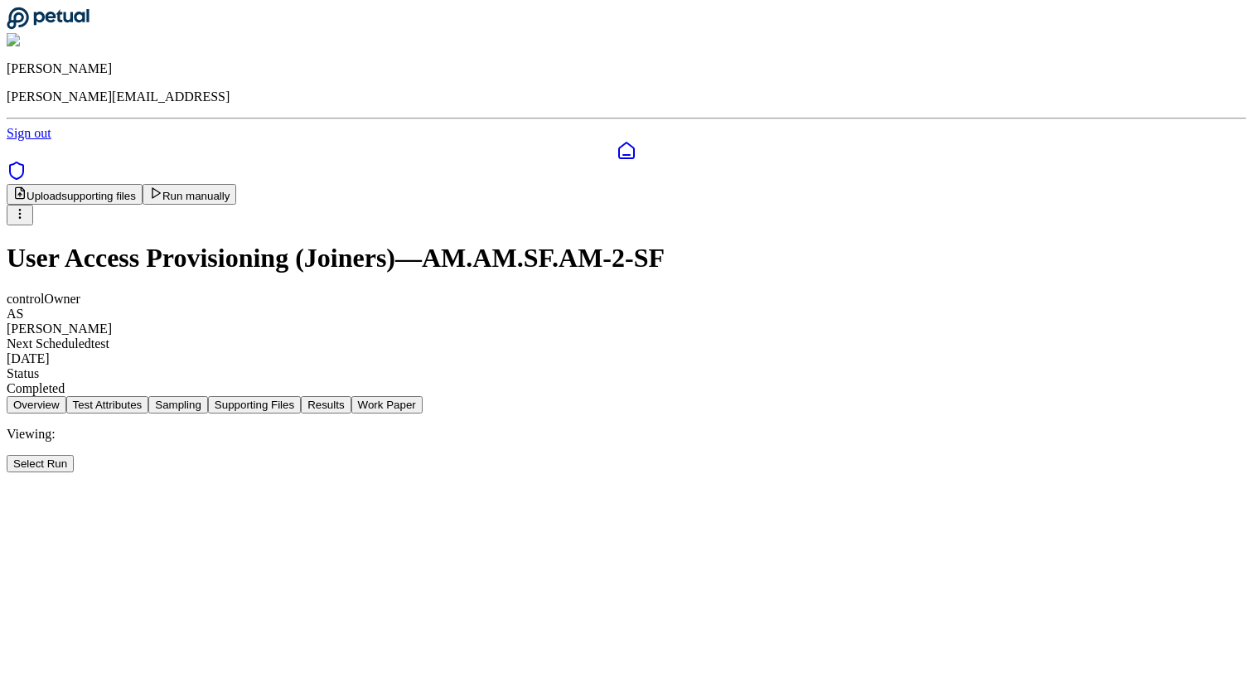
click at [423, 396] on button "Work Paper" at bounding box center [386, 404] width 71 height 17
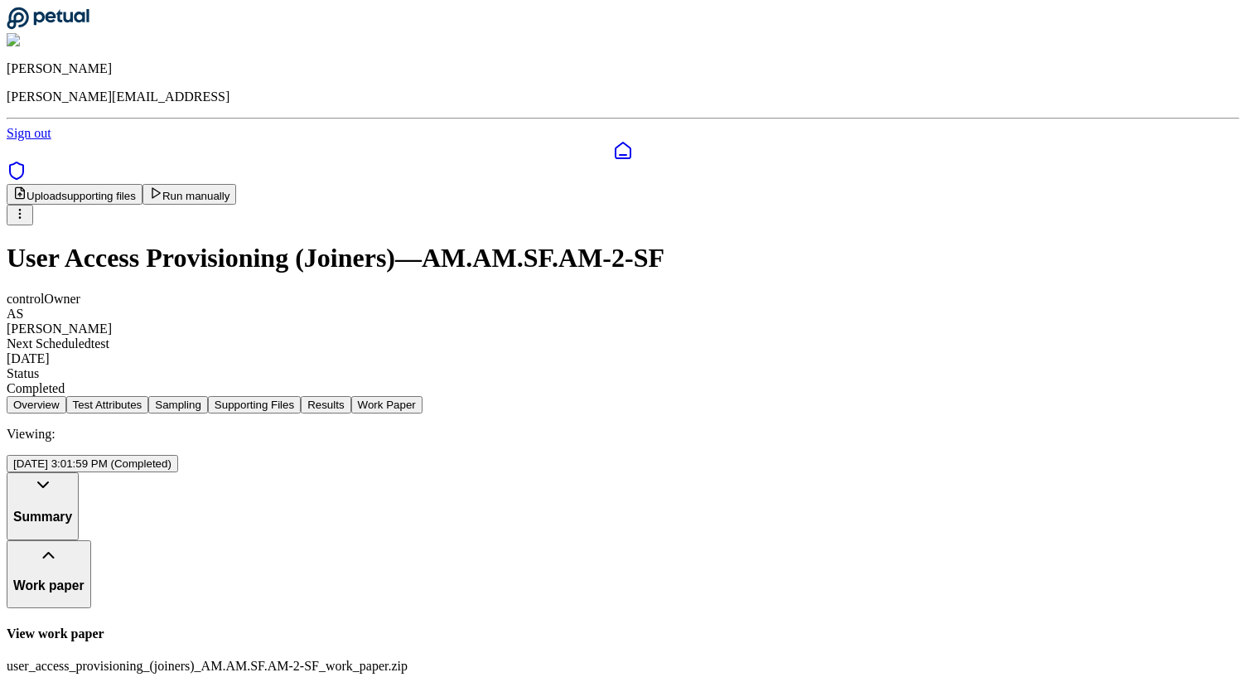
click at [351, 396] on button "Results" at bounding box center [326, 404] width 50 height 17
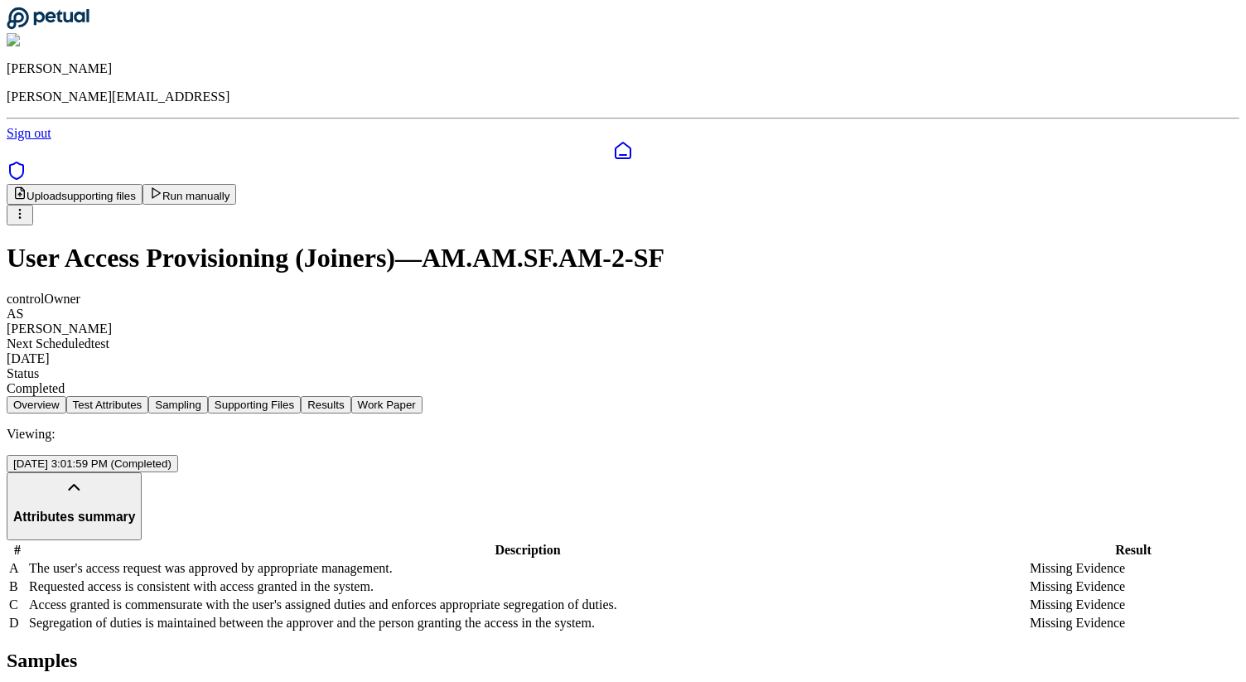
click at [83, 30] on icon at bounding box center [48, 18] width 83 height 23
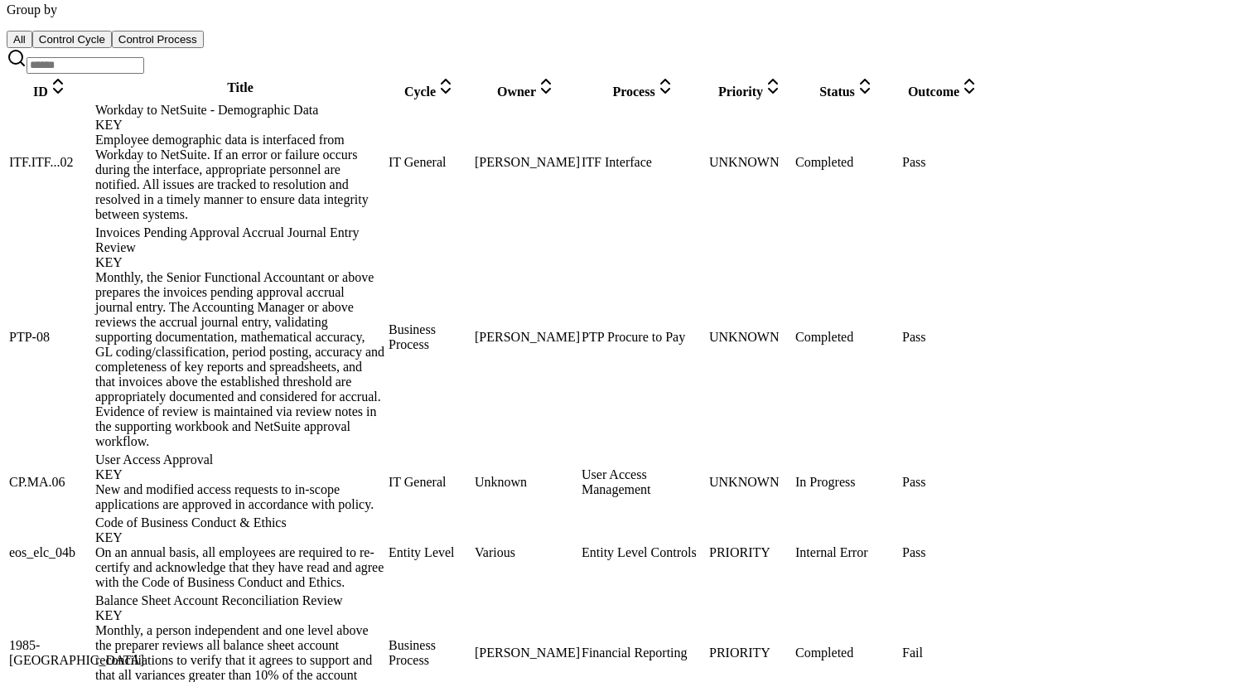
scroll to position [868, 0]
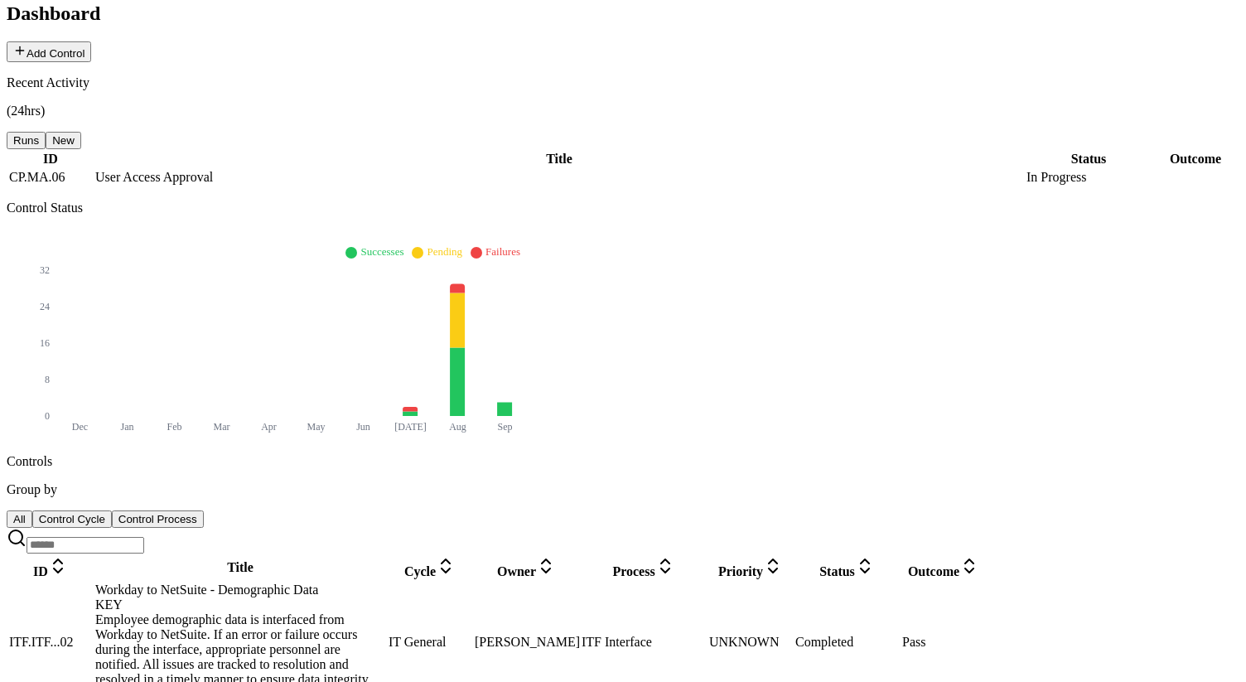
scroll to position [201, 0]
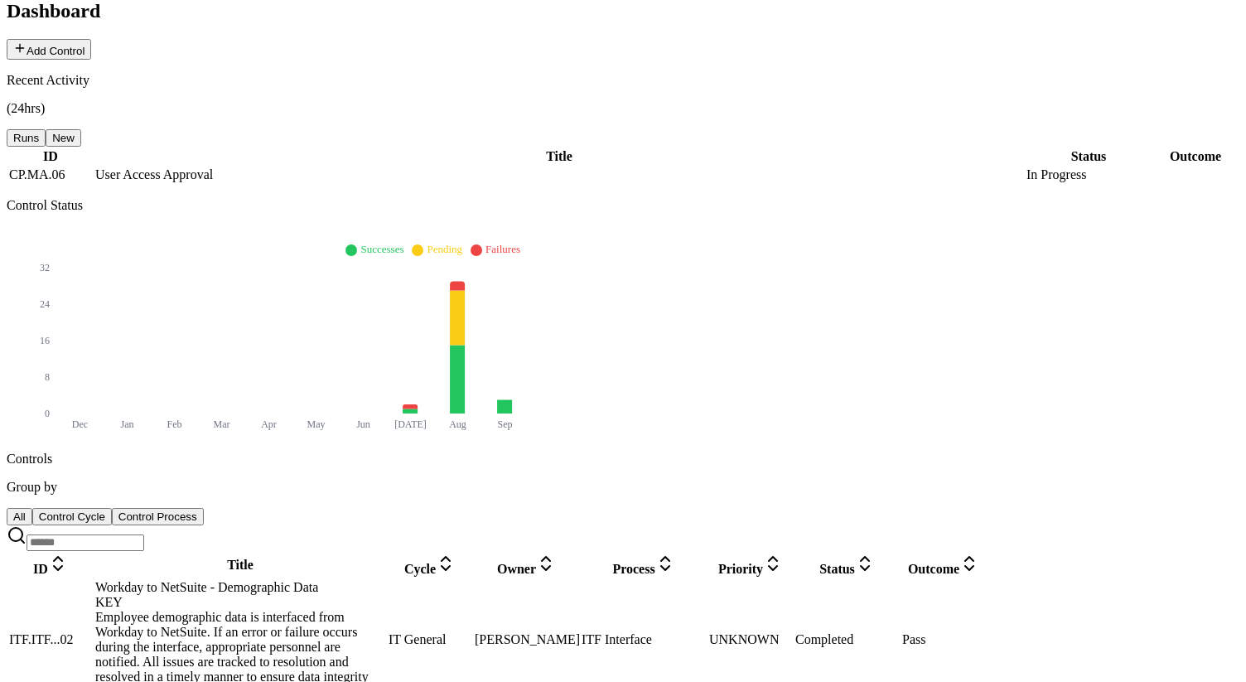
click at [112, 508] on button "Control Cycle" at bounding box center [72, 516] width 80 height 17
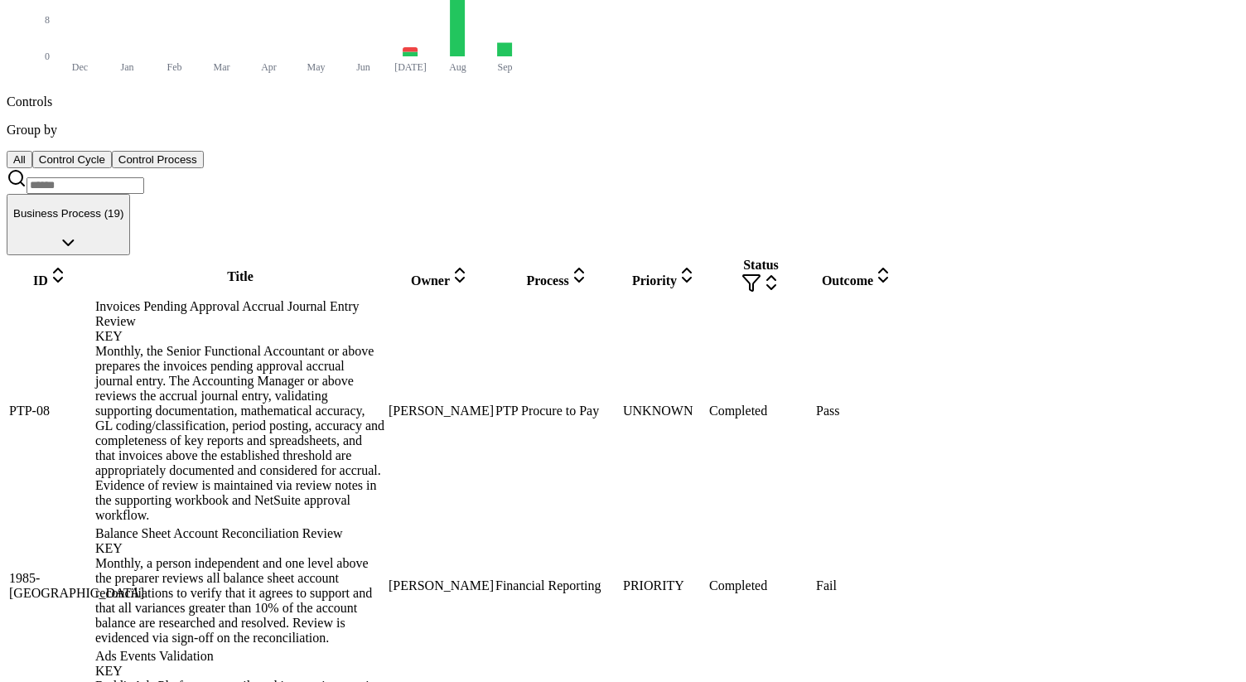
scroll to position [559, 0]
click at [385, 554] on div "Monthly, a person independent and one level above the preparer reviews all bala…" at bounding box center [240, 598] width 290 height 89
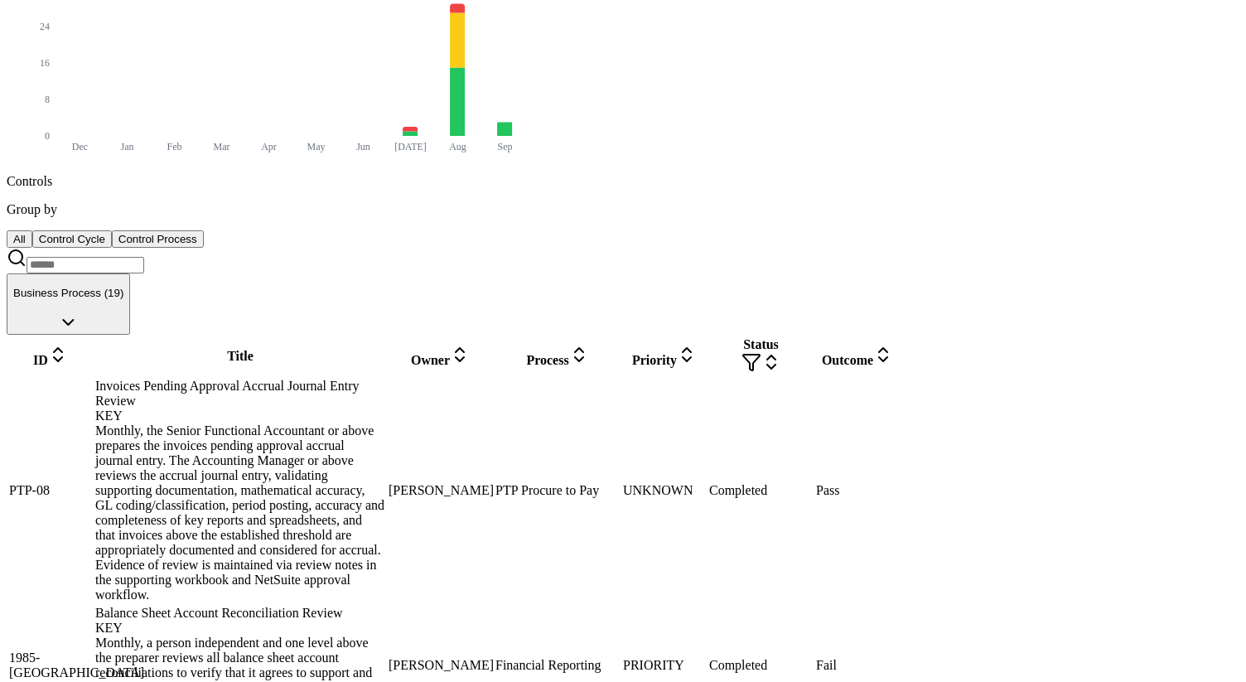
click at [385, 379] on div "Invoices Pending Approval Accrual Journal Entry Review KEY" at bounding box center [240, 401] width 290 height 45
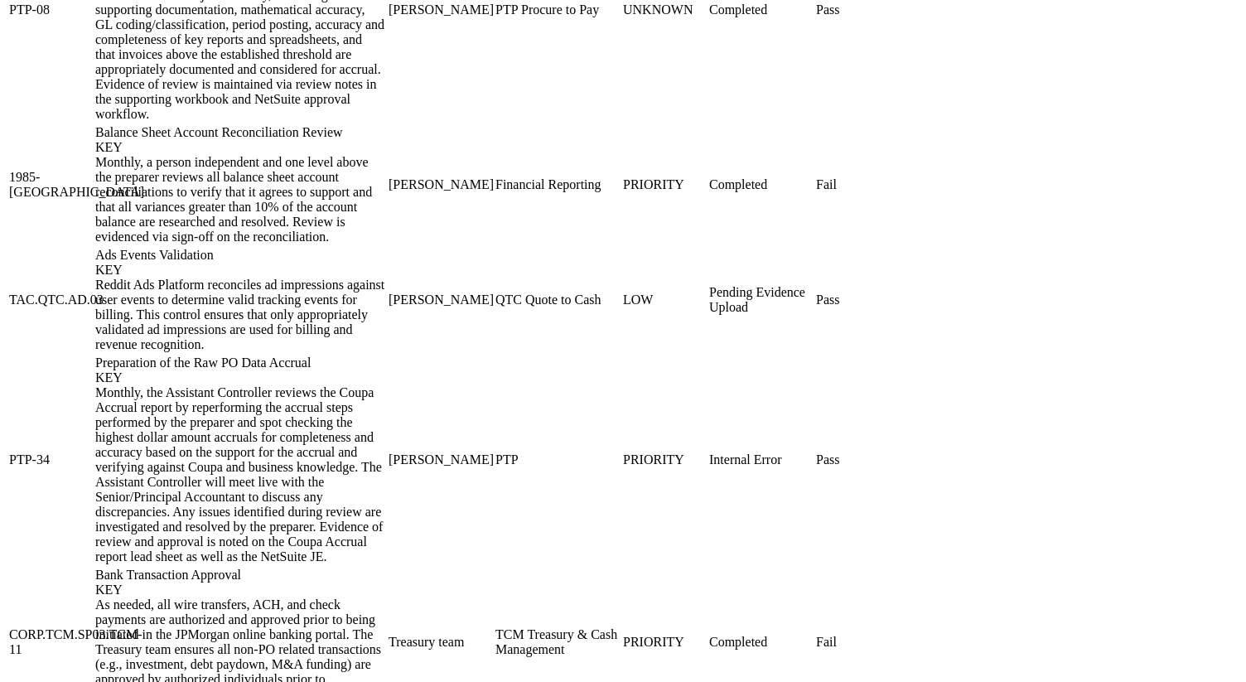
scroll to position [968, 0]
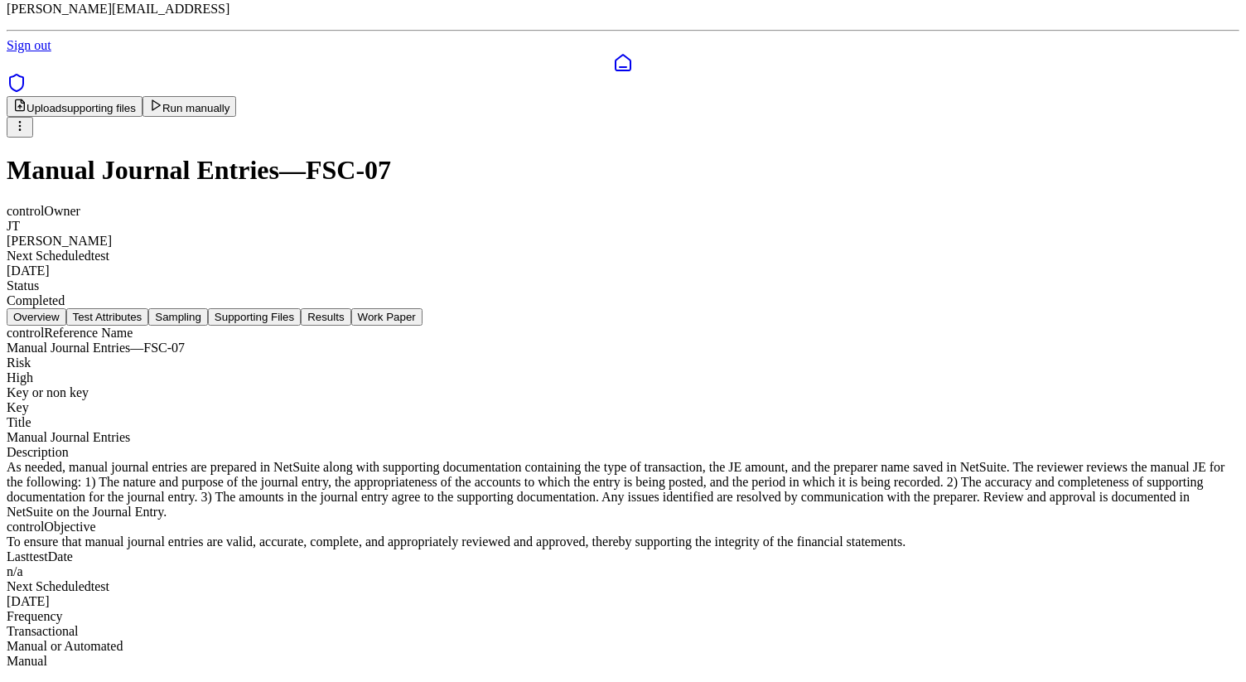
scroll to position [126, 0]
click at [641, 150] on main "Upload supporting files Run manually Manual Journal Entries — FSC-07 control Ow…" at bounding box center [623, 382] width 1233 height 573
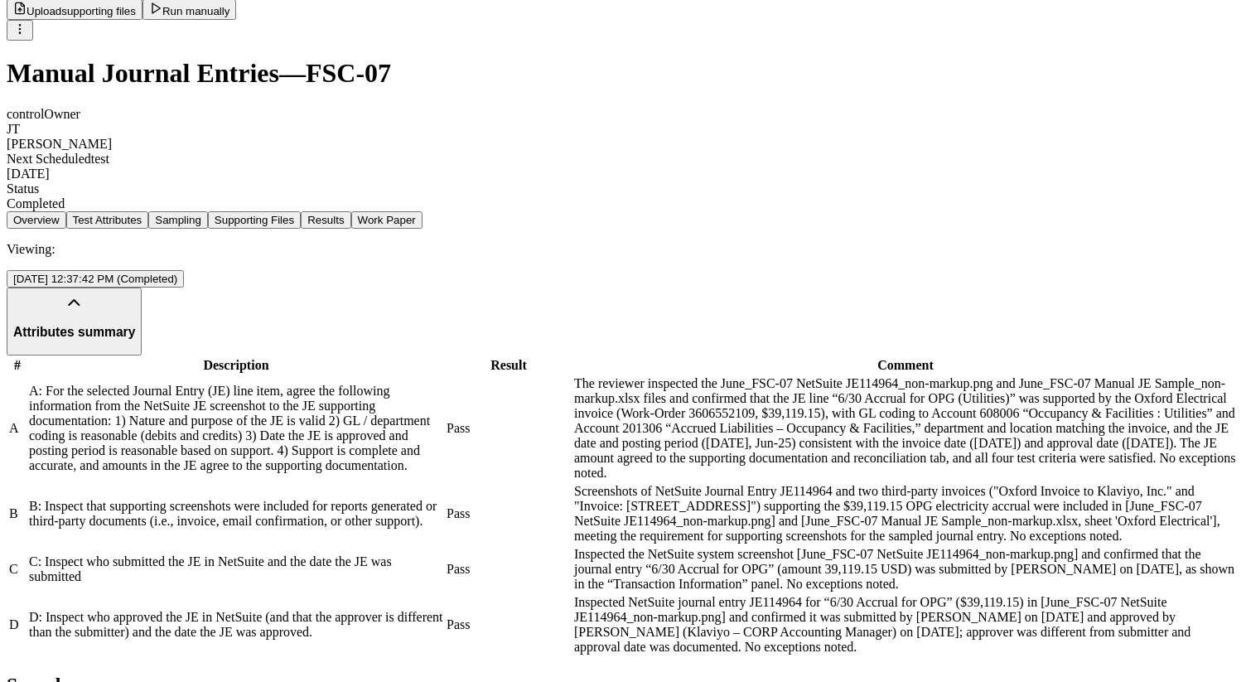
scroll to position [331, 0]
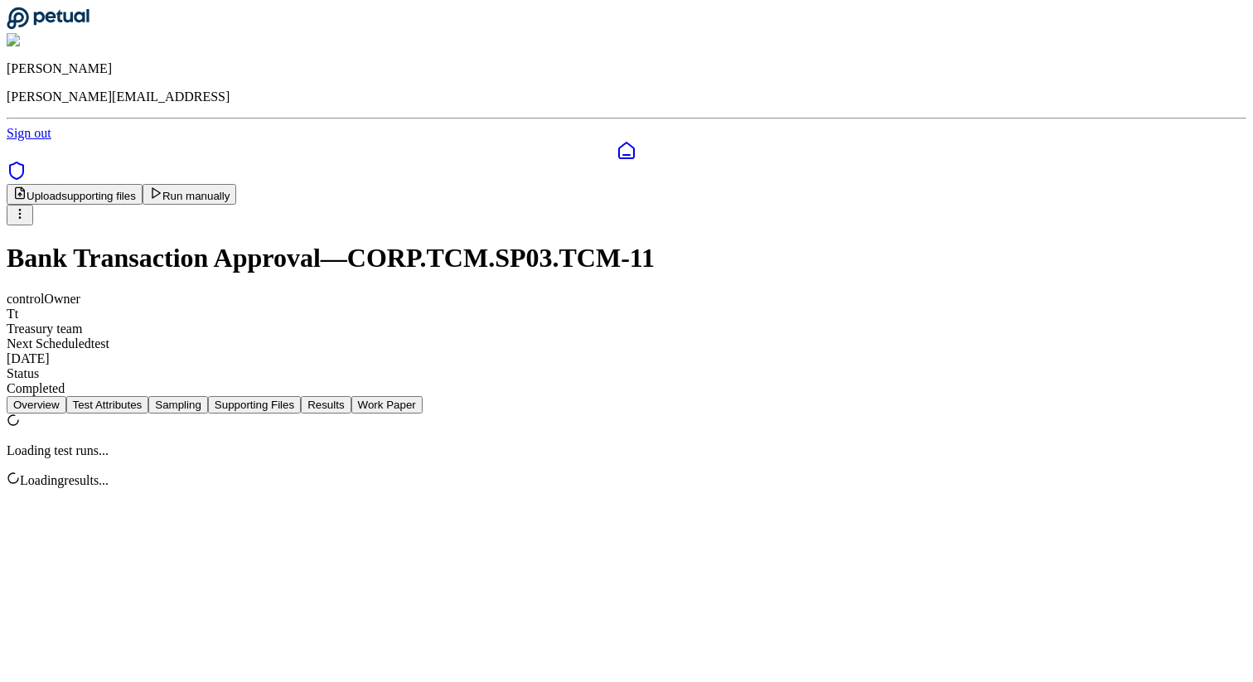
click at [351, 396] on button "Results" at bounding box center [326, 404] width 50 height 17
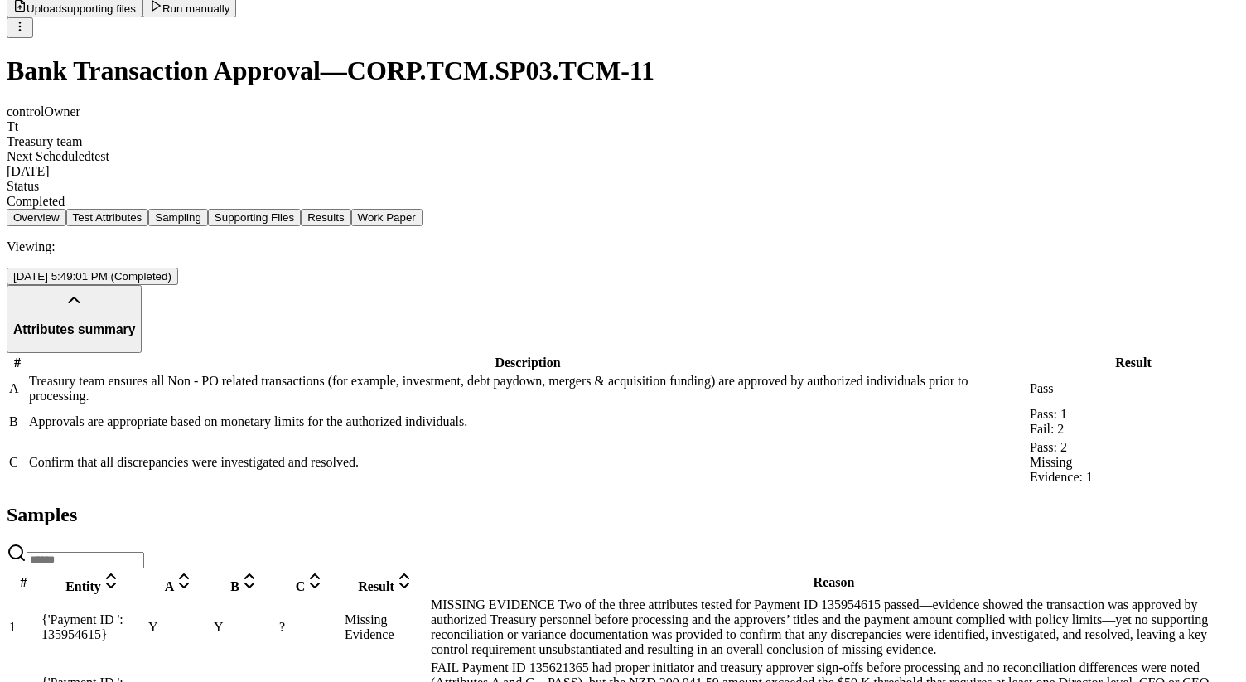
scroll to position [226, 0]
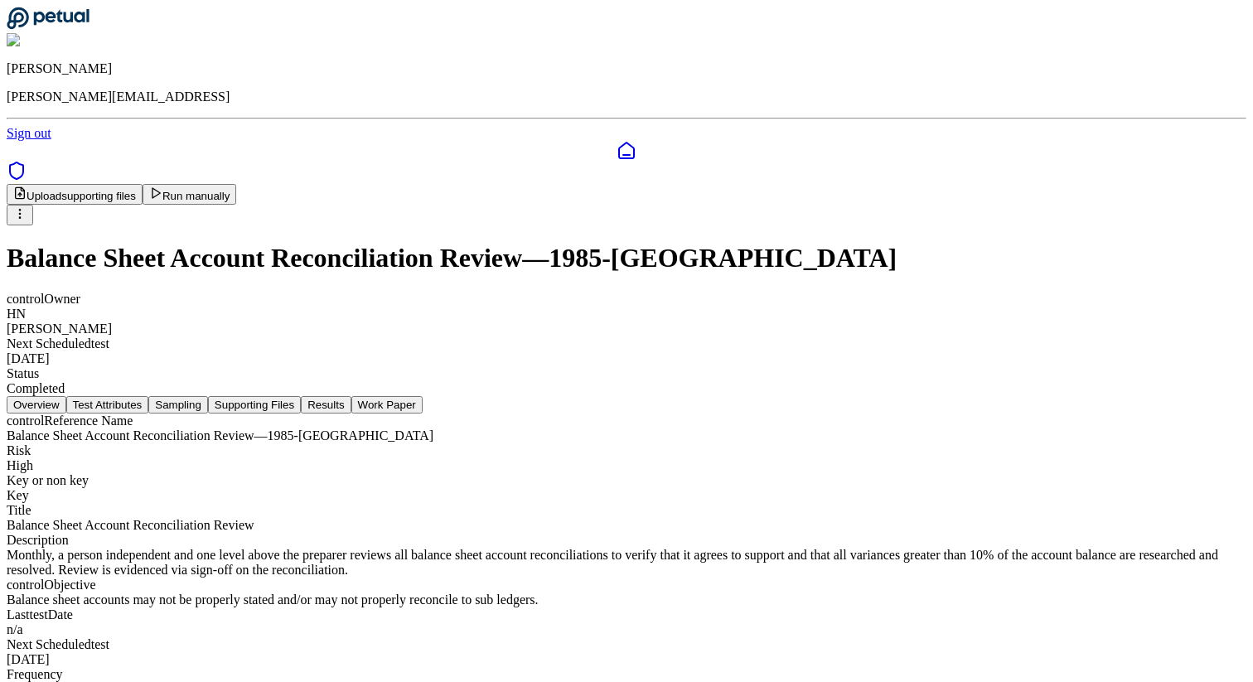
click at [351, 396] on button "Results" at bounding box center [326, 404] width 50 height 17
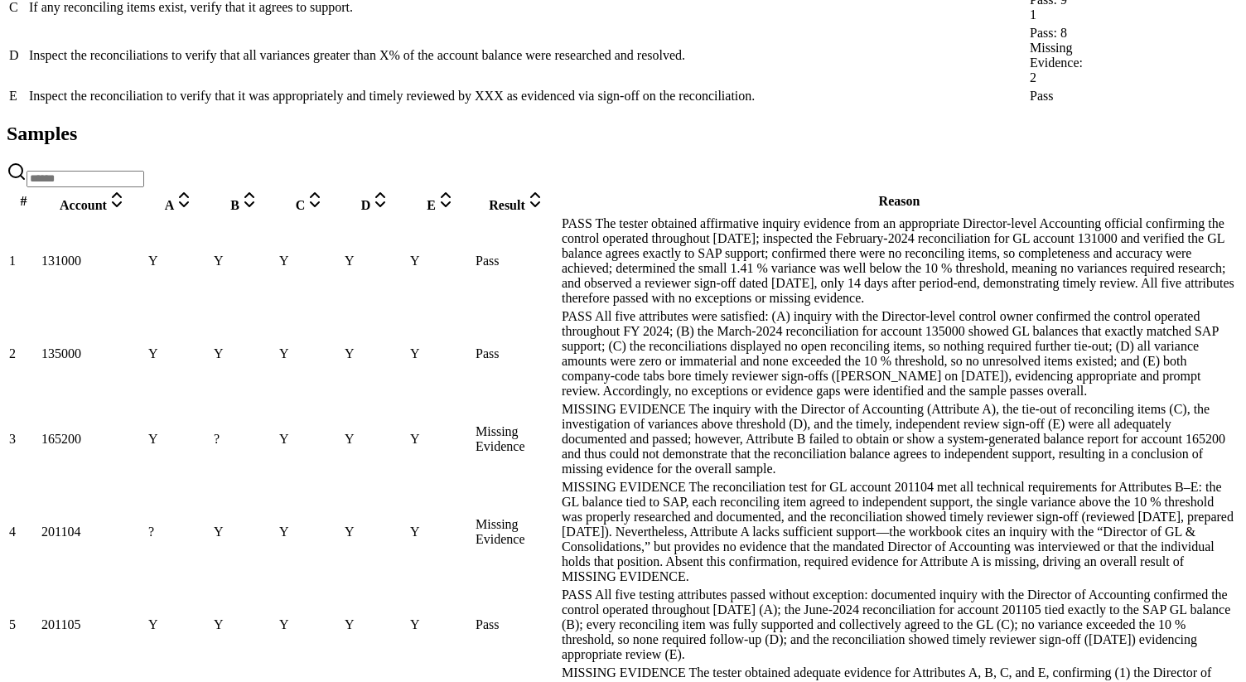
scroll to position [684, 0]
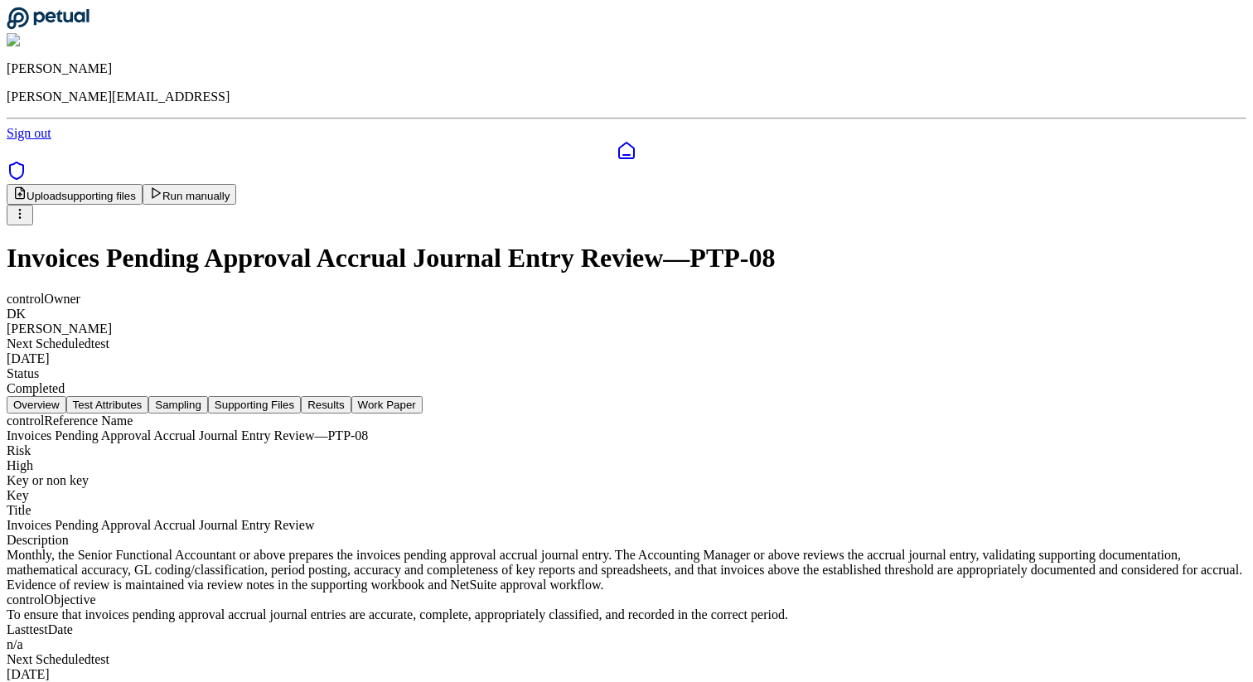
click at [351, 396] on button "Results" at bounding box center [326, 404] width 50 height 17
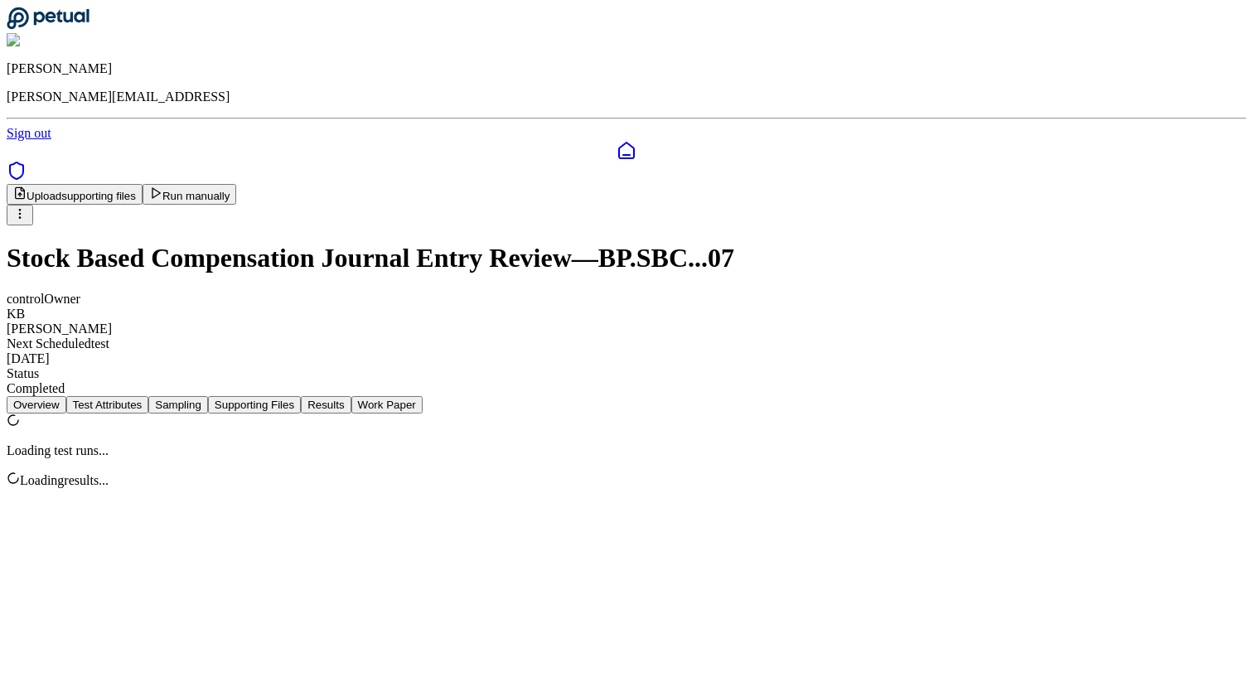
click at [351, 396] on button "Results" at bounding box center [326, 404] width 50 height 17
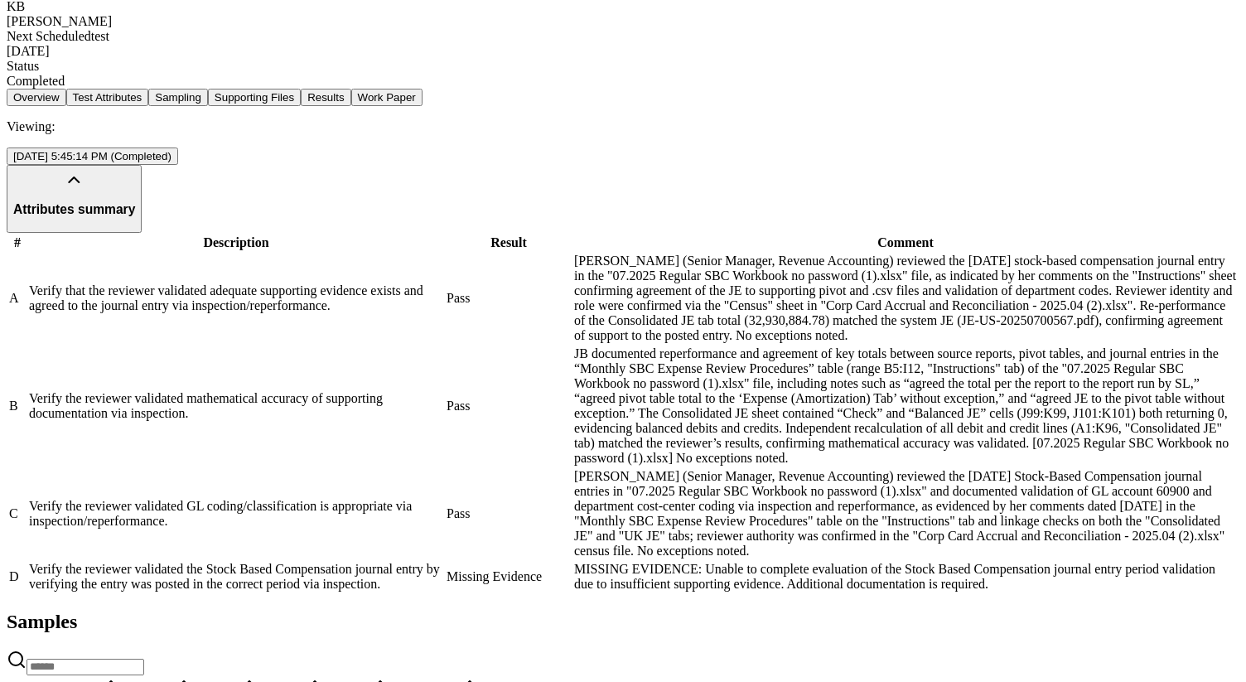
scroll to position [315, 0]
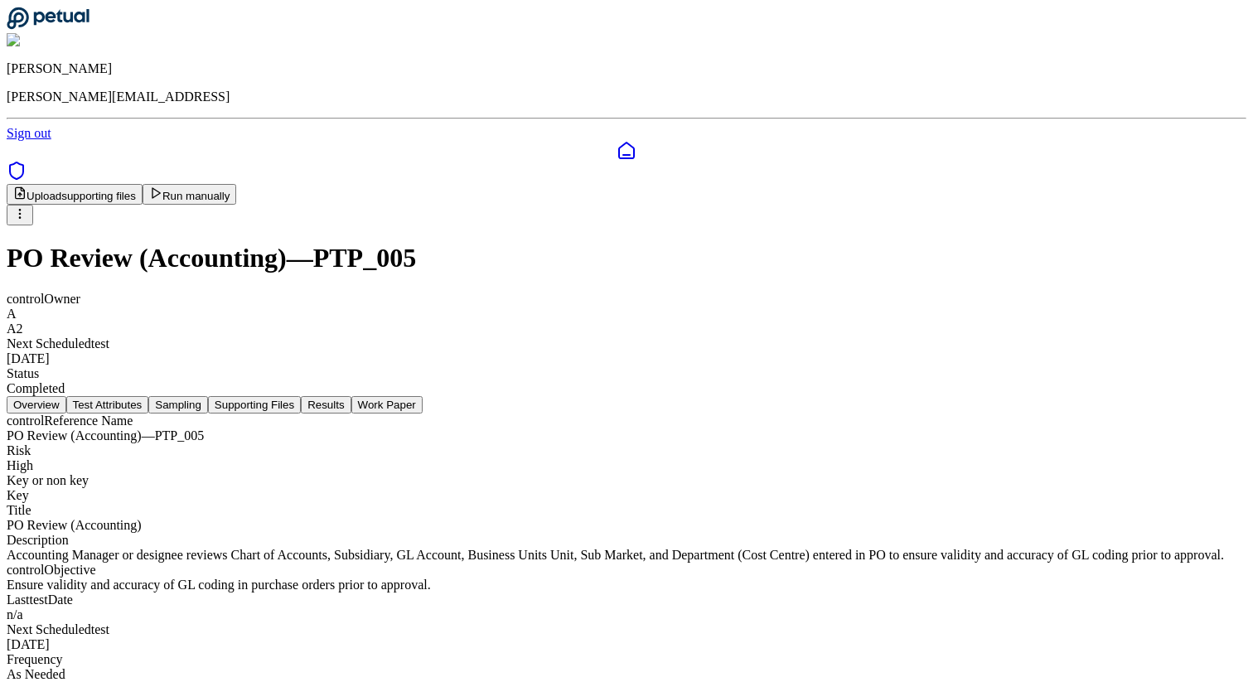
click at [351, 396] on button "Results" at bounding box center [326, 404] width 50 height 17
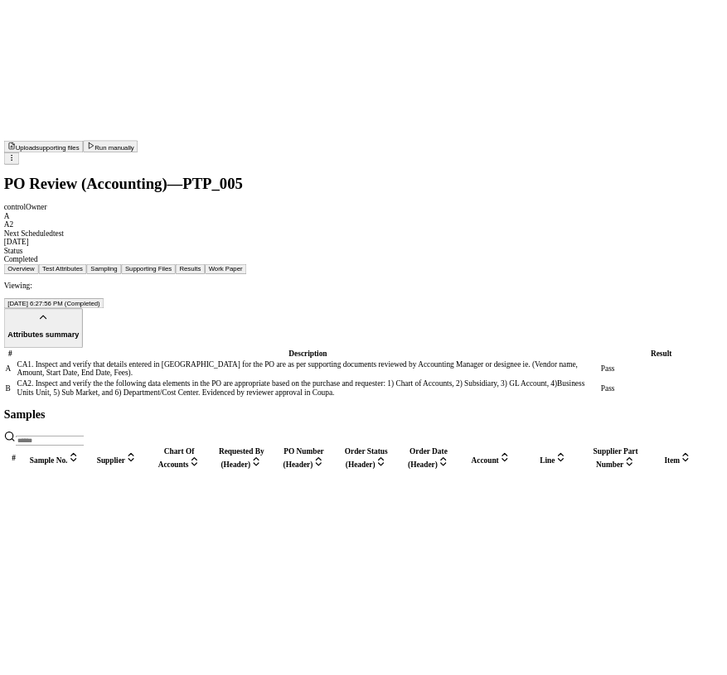
scroll to position [0, 1739]
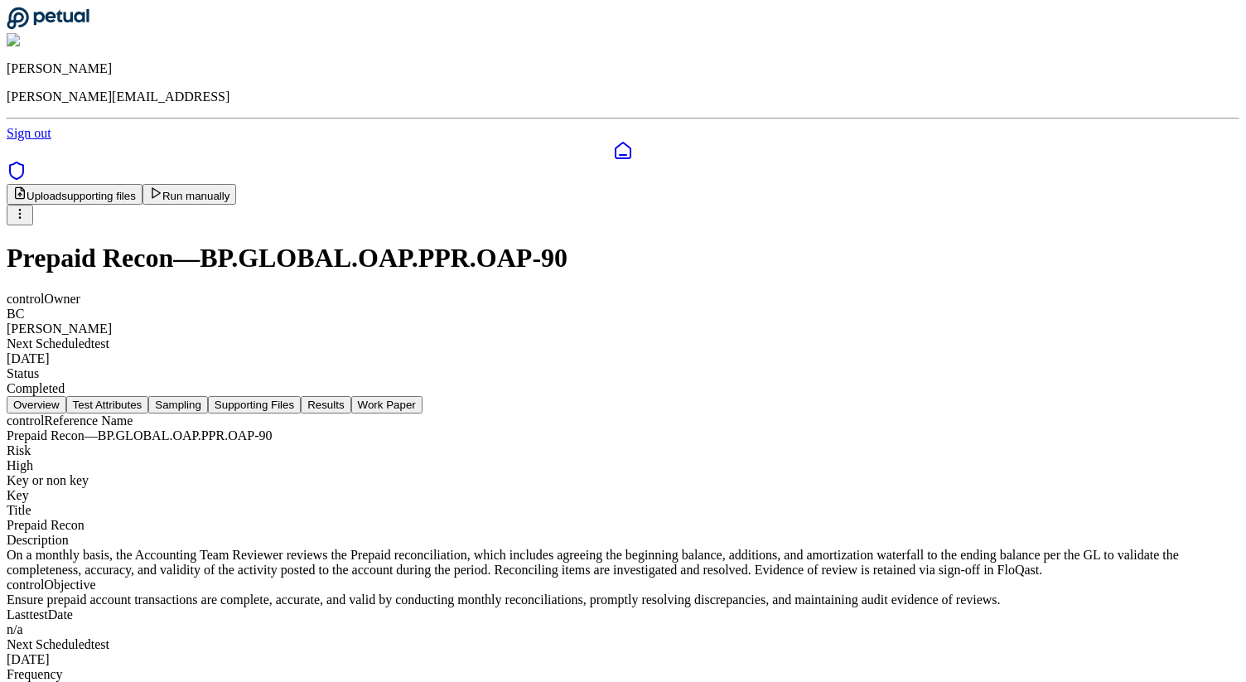
click at [351, 396] on button "Results" at bounding box center [326, 404] width 50 height 17
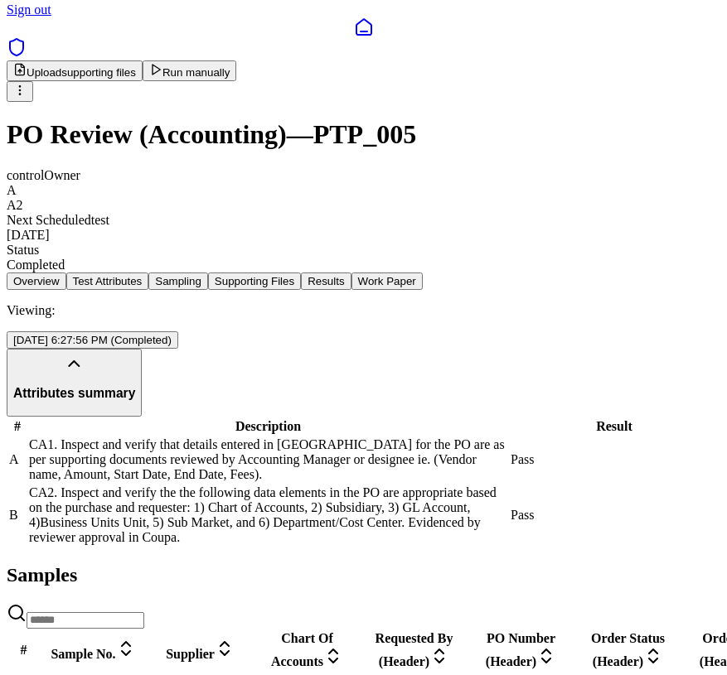
scroll to position [188, 0]
